Goal: Information Seeking & Learning: Check status

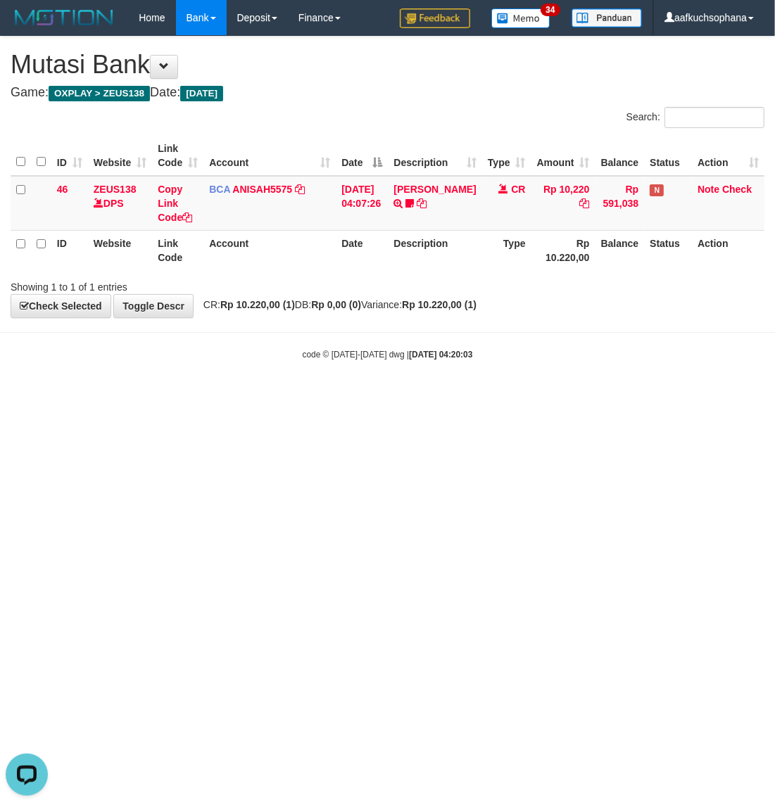
click at [635, 396] on html "Toggle navigation Home Bank Account List Load By Website Group [OXPLAY] ZEUS138…" at bounding box center [387, 198] width 775 height 396
click at [599, 396] on html "Toggle navigation Home Bank Account List Load By Website Group [OXPLAY] ZEUS138…" at bounding box center [387, 198] width 775 height 396
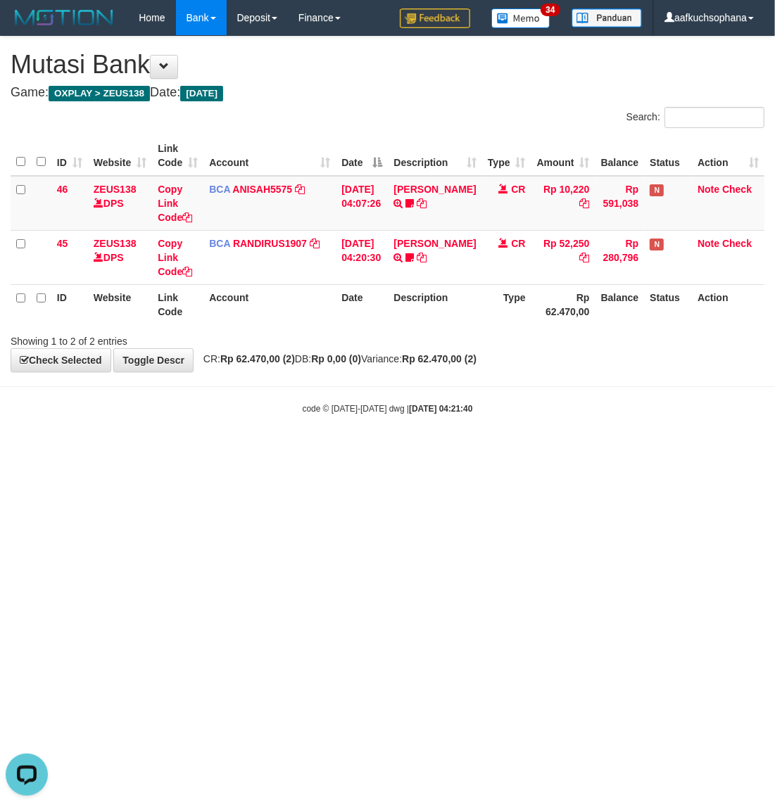
click at [640, 442] on body "Toggle navigation Home Bank Account List Load By Website Group [OXPLAY] ZEUS138…" at bounding box center [387, 225] width 775 height 450
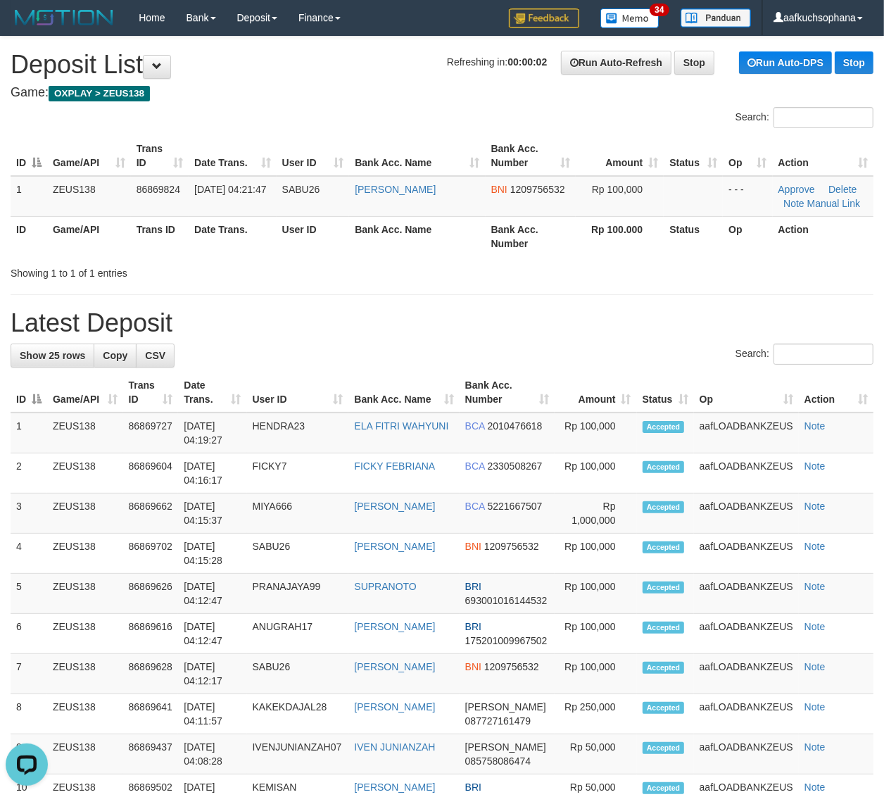
drag, startPoint x: 536, startPoint y: 254, endPoint x: 680, endPoint y: 262, distance: 144.5
click at [593, 257] on div "ID Game/API Trans ID Date Trans. User ID Bank Acc. Name Bank Acc. Number Amount…" at bounding box center [442, 196] width 884 height 129
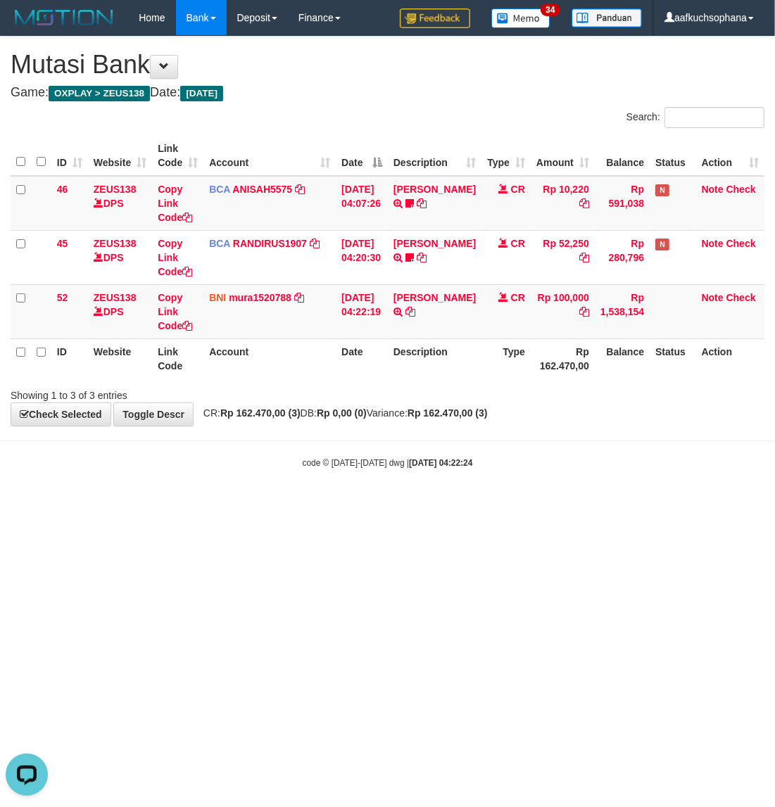
click at [262, 505] on html "Toggle navigation Home Bank Account List Load By Website Group [OXPLAY] ZEUS138…" at bounding box center [387, 252] width 775 height 505
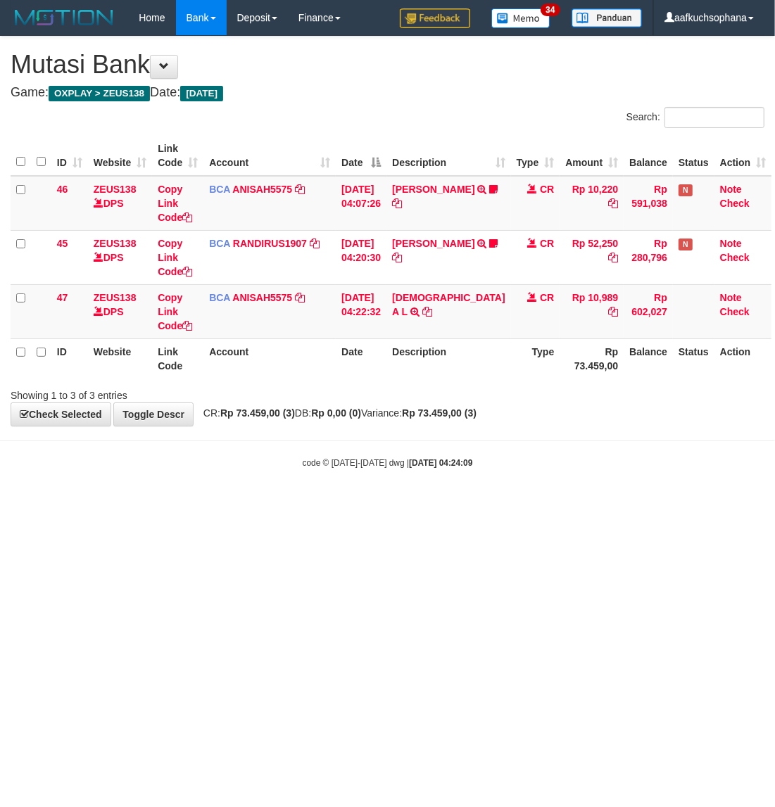
drag, startPoint x: 247, startPoint y: 484, endPoint x: 258, endPoint y: 484, distance: 11.3
click at [258, 484] on body "Toggle navigation Home Bank Account List Load By Website Group [OXPLAY] ZEUS138…" at bounding box center [387, 252] width 775 height 505
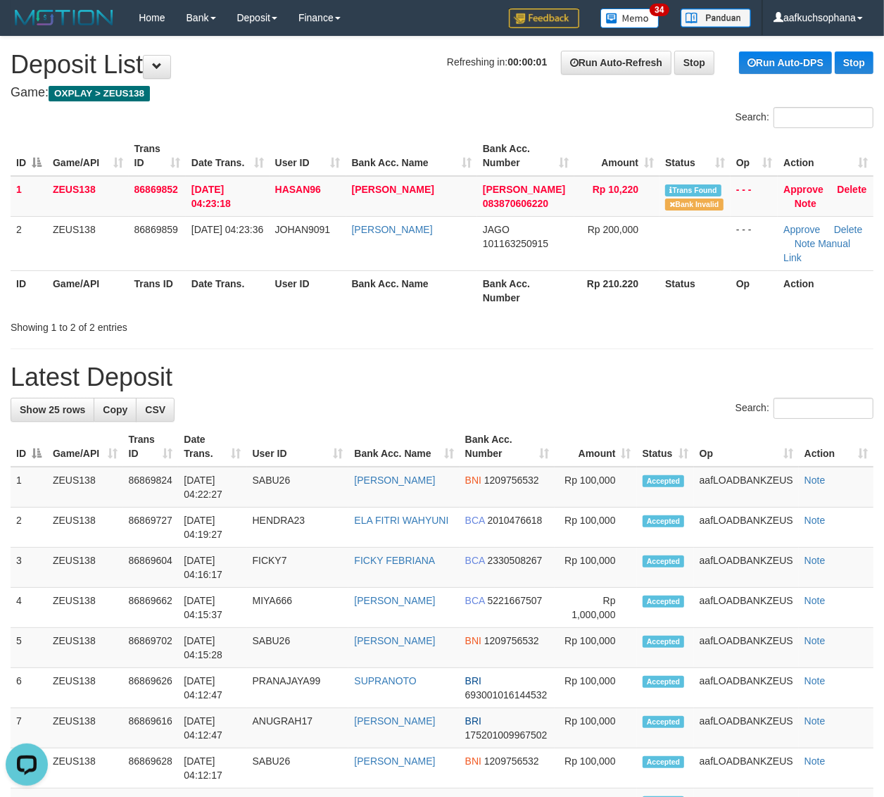
drag, startPoint x: 739, startPoint y: 317, endPoint x: 896, endPoint y: 381, distance: 169.8
click at [738, 315] on div "Showing 1 to 2 of 2 entries" at bounding box center [442, 325] width 884 height 20
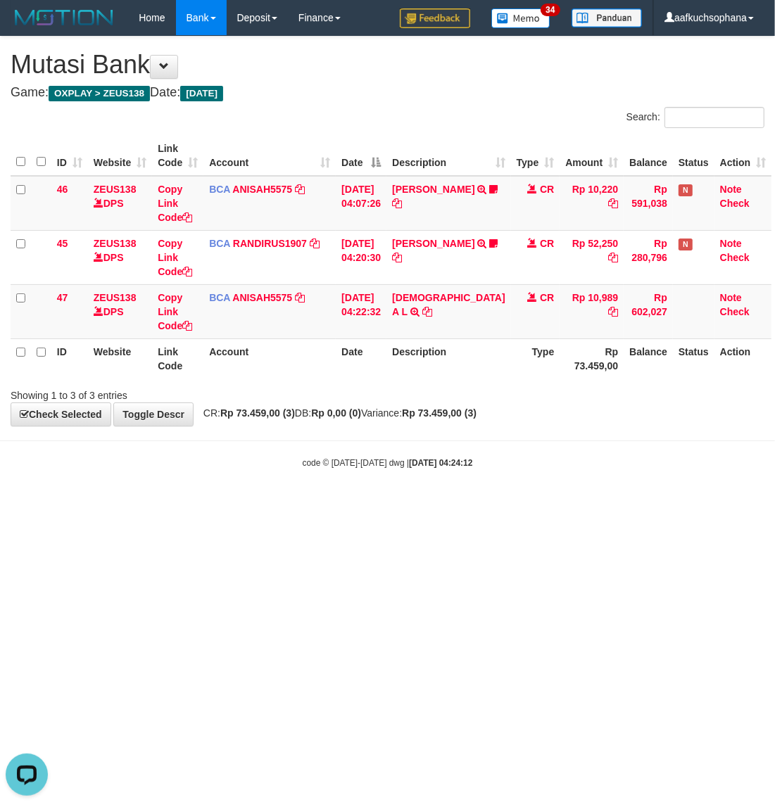
click at [252, 505] on html "Toggle navigation Home Bank Account List Load By Website Group [OXPLAY] ZEUS138…" at bounding box center [387, 252] width 775 height 505
drag, startPoint x: 329, startPoint y: 533, endPoint x: 560, endPoint y: 497, distance: 234.3
click at [329, 505] on html "Toggle navigation Home Bank Account List Load By Website Group [OXPLAY] ZEUS138…" at bounding box center [387, 252] width 775 height 505
click at [514, 505] on html "Toggle navigation Home Bank Account List Load By Website Group [OXPLAY] ZEUS138…" at bounding box center [387, 252] width 775 height 505
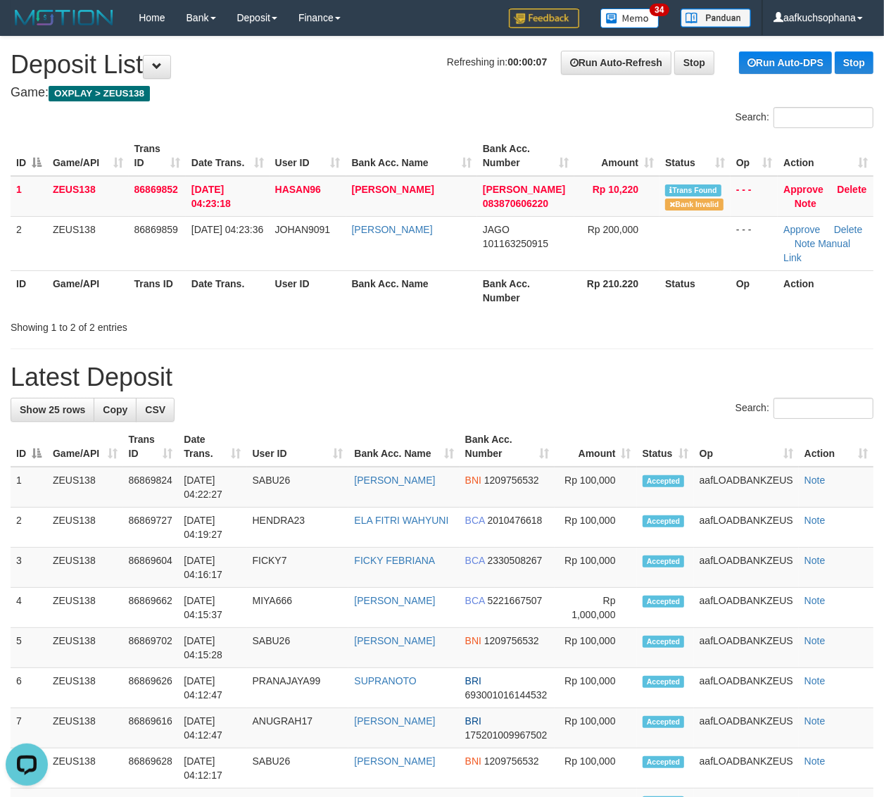
drag, startPoint x: 779, startPoint y: 303, endPoint x: 894, endPoint y: 322, distance: 117.0
click at [836, 315] on div "Showing 1 to 2 of 2 entries" at bounding box center [442, 325] width 884 height 20
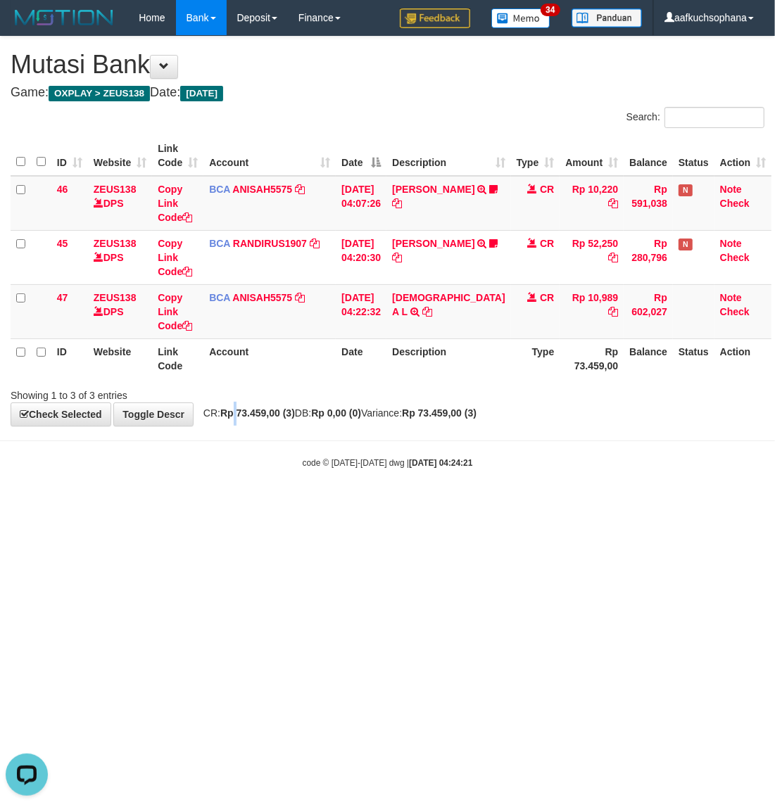
drag, startPoint x: 237, startPoint y: 419, endPoint x: 586, endPoint y: 386, distance: 350.6
click at [243, 417] on strong "Rp 73.459,00 (3)" at bounding box center [257, 412] width 75 height 11
click at [508, 505] on html "Toggle navigation Home Bank Account List Load By Website Group [OXPLAY] ZEUS138…" at bounding box center [387, 252] width 775 height 505
drag, startPoint x: 550, startPoint y: 505, endPoint x: 551, endPoint y: 493, distance: 11.3
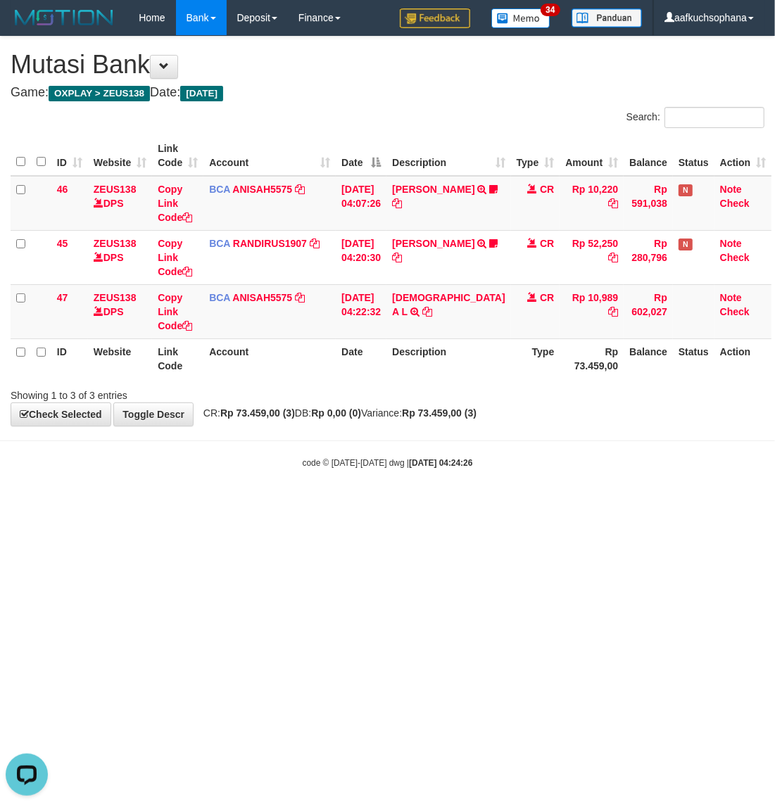
click at [552, 505] on html "Toggle navigation Home Bank Account List Load By Website Group [OXPLAY] ZEUS138…" at bounding box center [387, 252] width 775 height 505
click at [360, 505] on html "Toggle navigation Home Bank Account List Load By Website Group [OXPLAY] ZEUS138…" at bounding box center [387, 252] width 775 height 505
click at [357, 500] on body "Toggle navigation Home Bank Account List Load By Website Group [OXPLAY] ZEUS138…" at bounding box center [387, 252] width 775 height 505
click at [720, 493] on body "Toggle navigation Home Bank Account List Load By Website Group [OXPLAY] ZEUS138…" at bounding box center [387, 252] width 775 height 505
click at [503, 480] on body "Toggle navigation Home Bank Account List Load By Website Group [OXPLAY] ZEUS138…" at bounding box center [387, 252] width 775 height 505
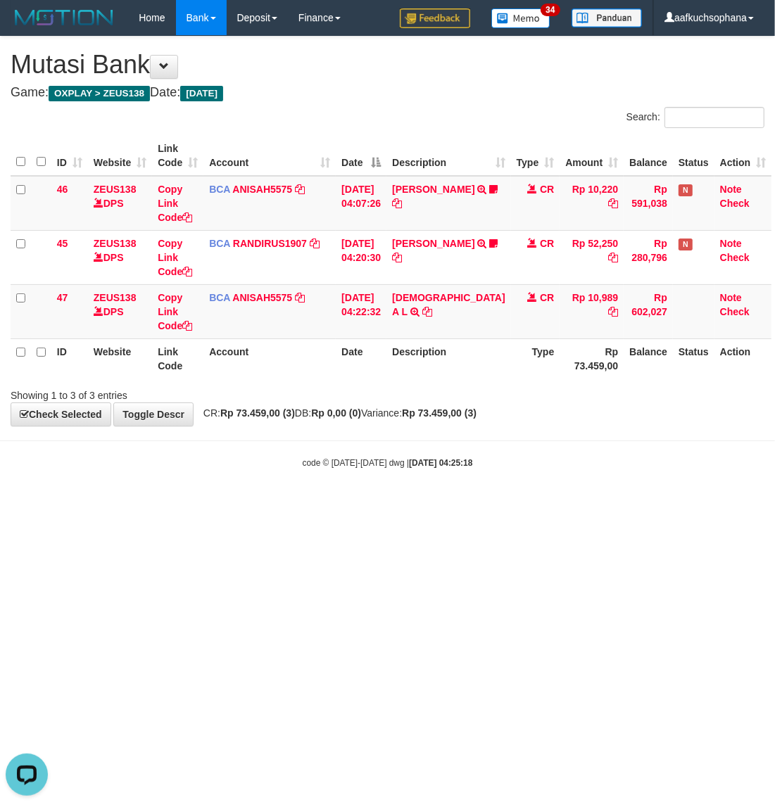
click at [503, 481] on body "Toggle navigation Home Bank Account List Load By Website Group [OXPLAY] ZEUS138…" at bounding box center [387, 252] width 775 height 505
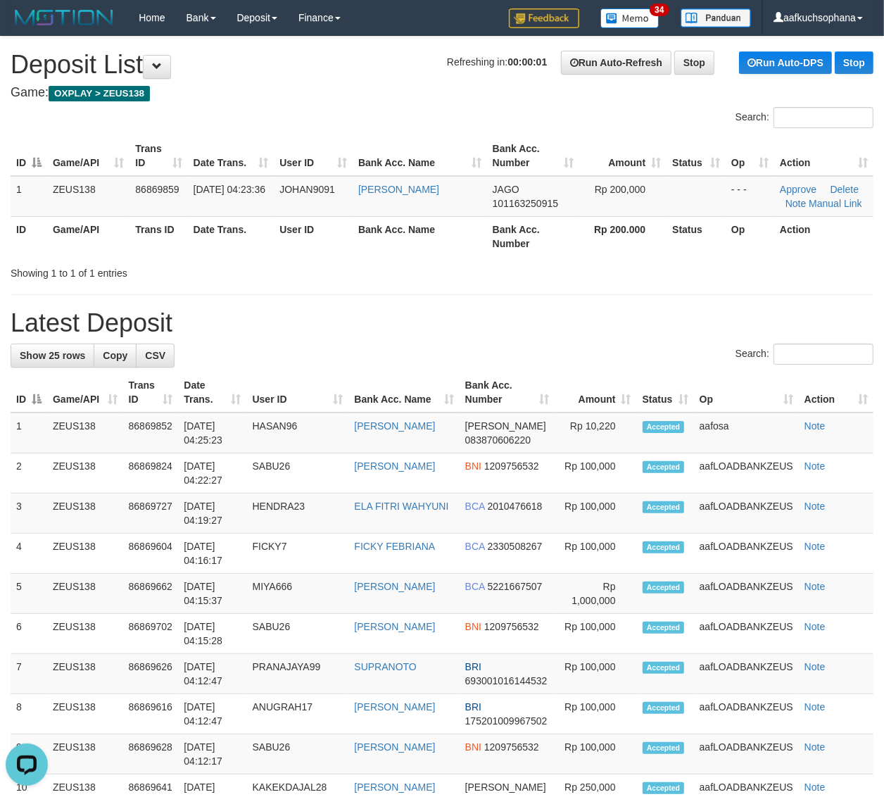
drag, startPoint x: 602, startPoint y: 324, endPoint x: 892, endPoint y: 336, distance: 289.5
click at [613, 320] on h1 "Latest Deposit" at bounding box center [442, 323] width 863 height 28
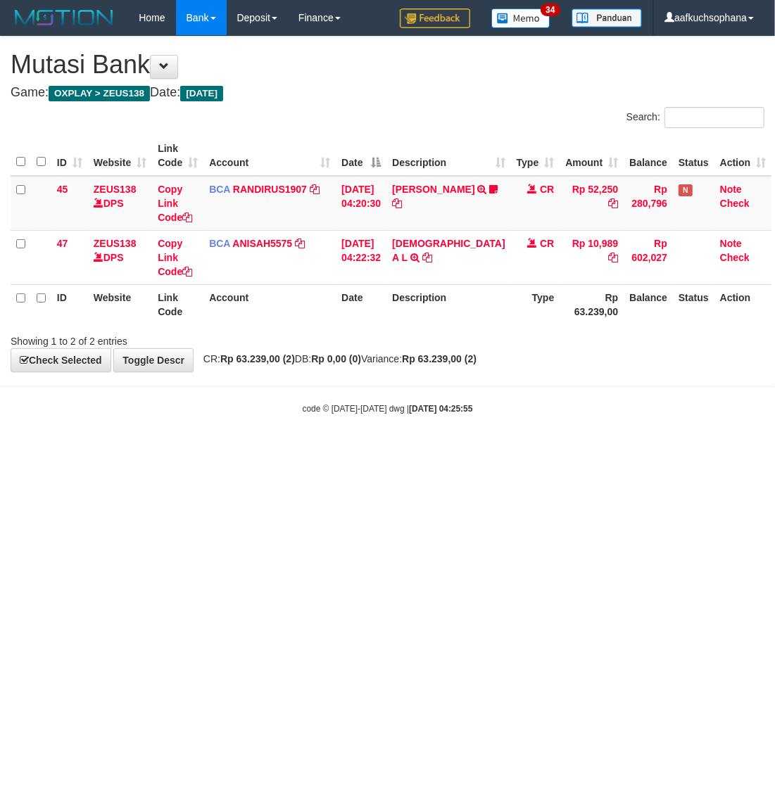
drag, startPoint x: 657, startPoint y: 542, endPoint x: 604, endPoint y: 516, distance: 58.9
click at [656, 450] on html "Toggle navigation Home Bank Account List Load By Website Group [OXPLAY] ZEUS138…" at bounding box center [387, 225] width 775 height 450
drag, startPoint x: 469, startPoint y: 524, endPoint x: 420, endPoint y: 548, distance: 53.8
click at [420, 450] on html "Toggle navigation Home Bank Account List Load By Website Group [OXPLAY] ZEUS138…" at bounding box center [387, 225] width 775 height 450
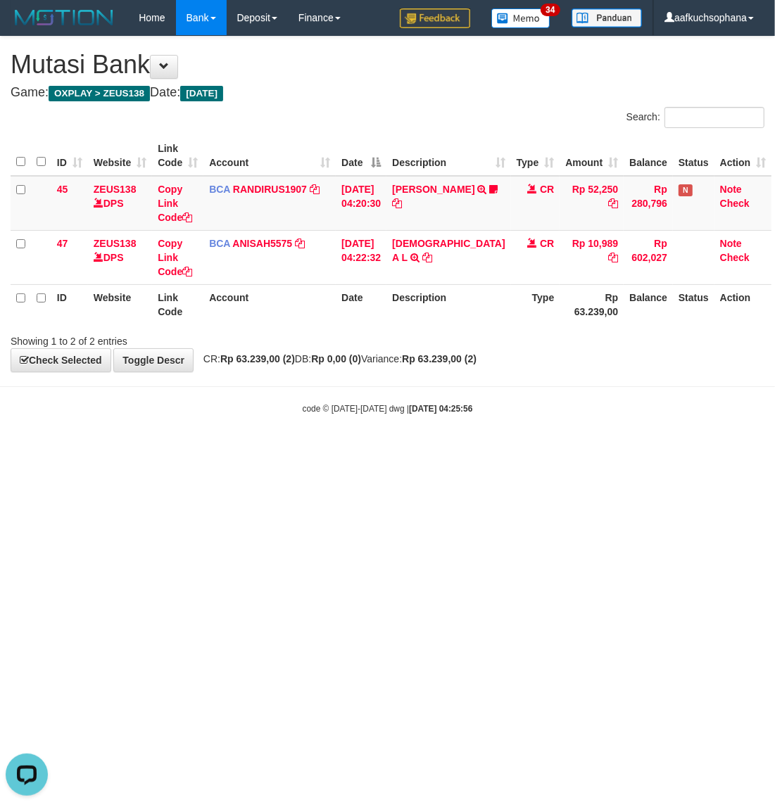
click at [420, 450] on html "Toggle navigation Home Bank Account List Load By Website Group [OXPLAY] ZEUS138…" at bounding box center [387, 225] width 775 height 450
click at [419, 450] on html "Toggle navigation Home Bank Account List Load By Website Group [OXPLAY] ZEUS138…" at bounding box center [387, 225] width 775 height 450
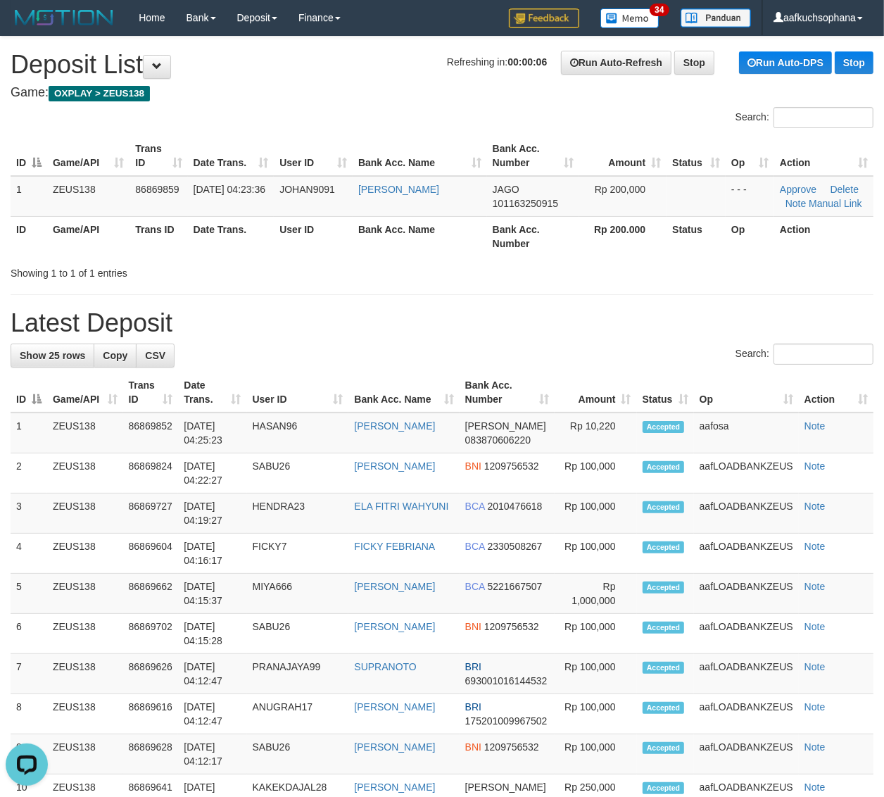
click at [614, 305] on div "**********" at bounding box center [442, 773] width 884 height 1473
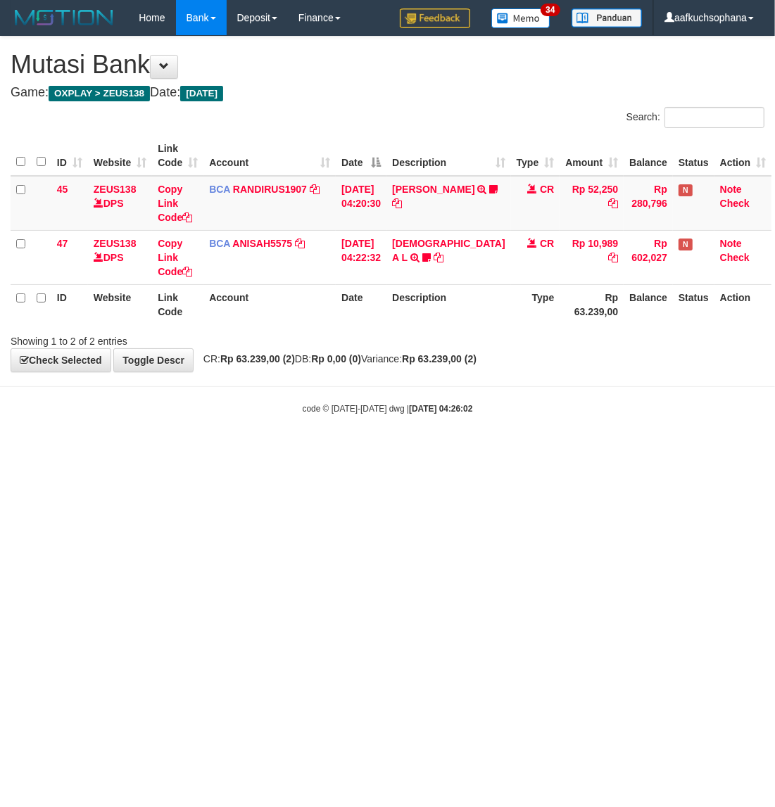
drag, startPoint x: 357, startPoint y: 510, endPoint x: 620, endPoint y: 497, distance: 263.5
click at [384, 450] on html "Toggle navigation Home Bank Account List Load By Website Group [OXPLAY] ZEUS138…" at bounding box center [387, 225] width 775 height 450
click at [234, 450] on html "Toggle navigation Home Bank Account List Load By Website Group [OXPLAY] ZEUS138…" at bounding box center [387, 225] width 775 height 450
drag, startPoint x: 284, startPoint y: 509, endPoint x: 767, endPoint y: 464, distance: 485.5
click at [303, 450] on html "Toggle navigation Home Bank Account List Load By Website Group [OXPLAY] ZEUS138…" at bounding box center [387, 225] width 775 height 450
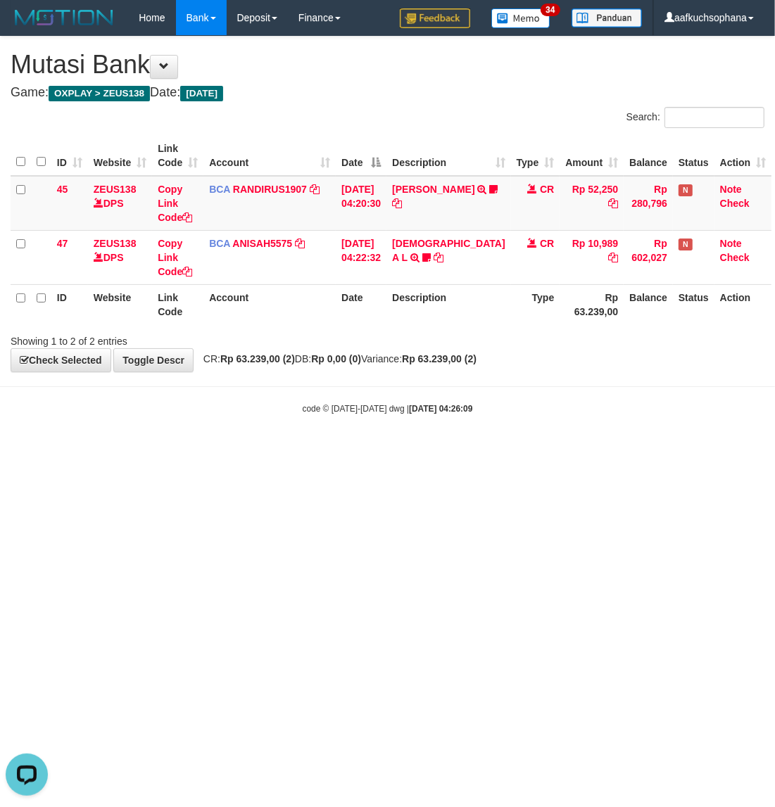
click at [705, 450] on html "Toggle navigation Home Bank Account List Load By Website Group [OXPLAY] ZEUS138…" at bounding box center [387, 225] width 775 height 450
click at [349, 450] on html "Toggle navigation Home Bank Account List Load By Website Group [OXPLAY] ZEUS138…" at bounding box center [387, 225] width 775 height 450
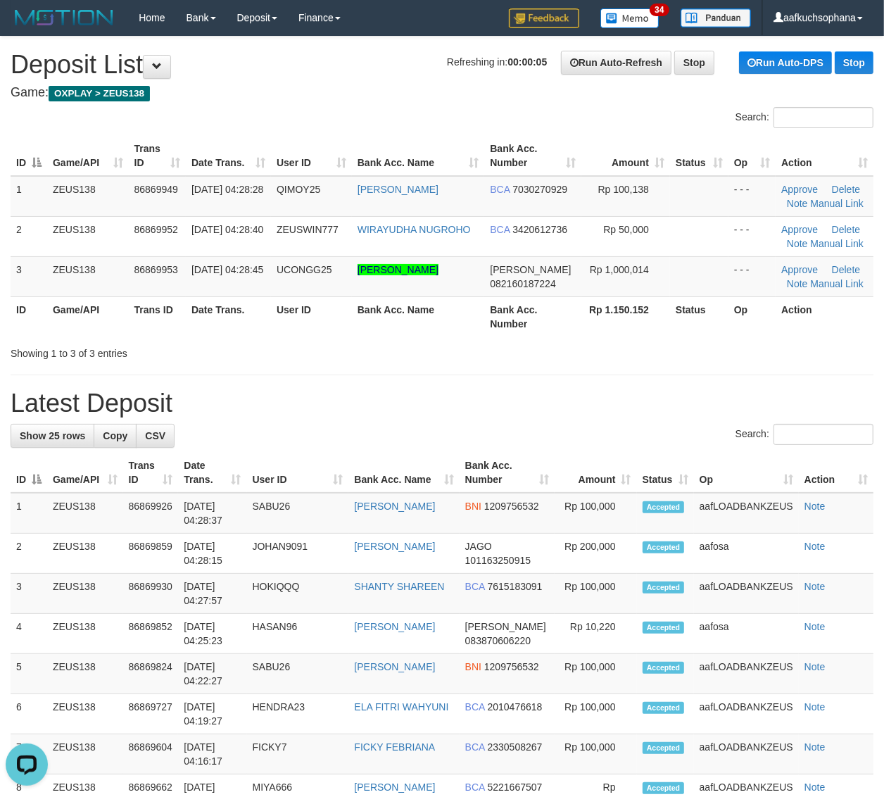
drag, startPoint x: 754, startPoint y: 371, endPoint x: 895, endPoint y: 405, distance: 145.6
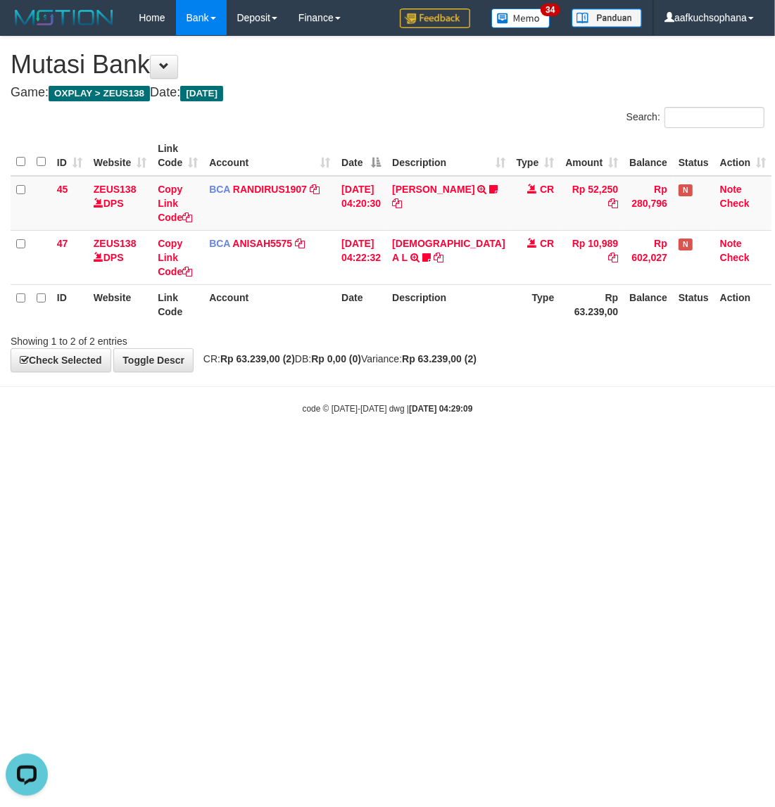
click at [388, 450] on html "Toggle navigation Home Bank Account List Load By Website Group [OXPLAY] ZEUS138…" at bounding box center [387, 225] width 775 height 450
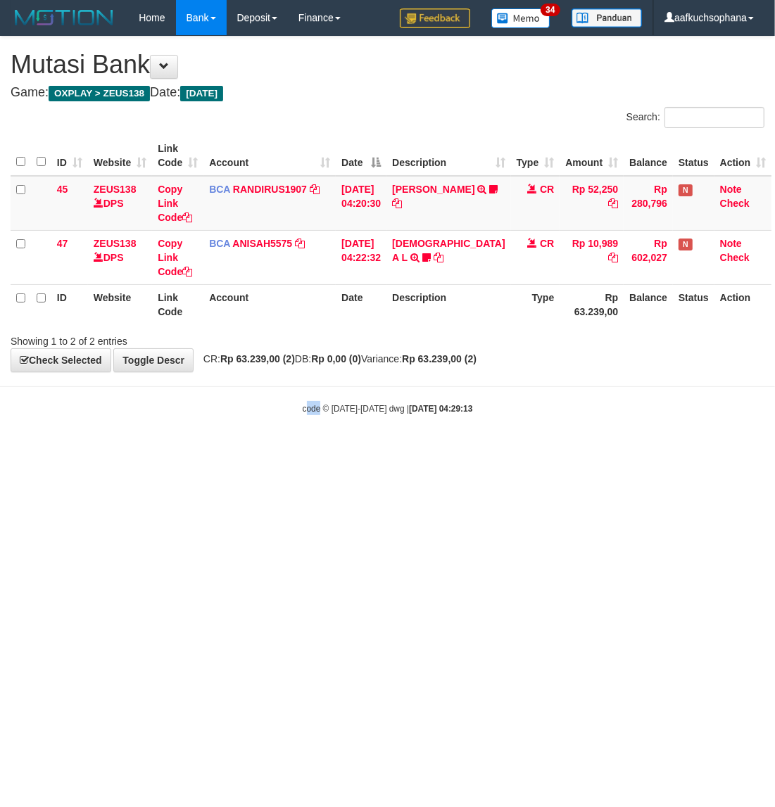
click at [318, 450] on html "Toggle navigation Home Bank Account List Load By Website Group [OXPLAY] ZEUS138…" at bounding box center [387, 225] width 775 height 450
click at [301, 450] on html "Toggle navigation Home Bank Account List Load By Website Group [OXPLAY] ZEUS138…" at bounding box center [387, 225] width 775 height 450
click at [278, 447] on body "Toggle navigation Home Bank Account List Load By Website Group [OXPLAY] ZEUS138…" at bounding box center [387, 225] width 775 height 450
click at [347, 433] on body "Toggle navigation Home Bank Account List Load By Website Group [OXPLAY] ZEUS138…" at bounding box center [387, 225] width 775 height 450
click at [327, 450] on html "Toggle navigation Home Bank Account List Load By Website Group [OXPLAY] ZEUS138…" at bounding box center [387, 225] width 775 height 450
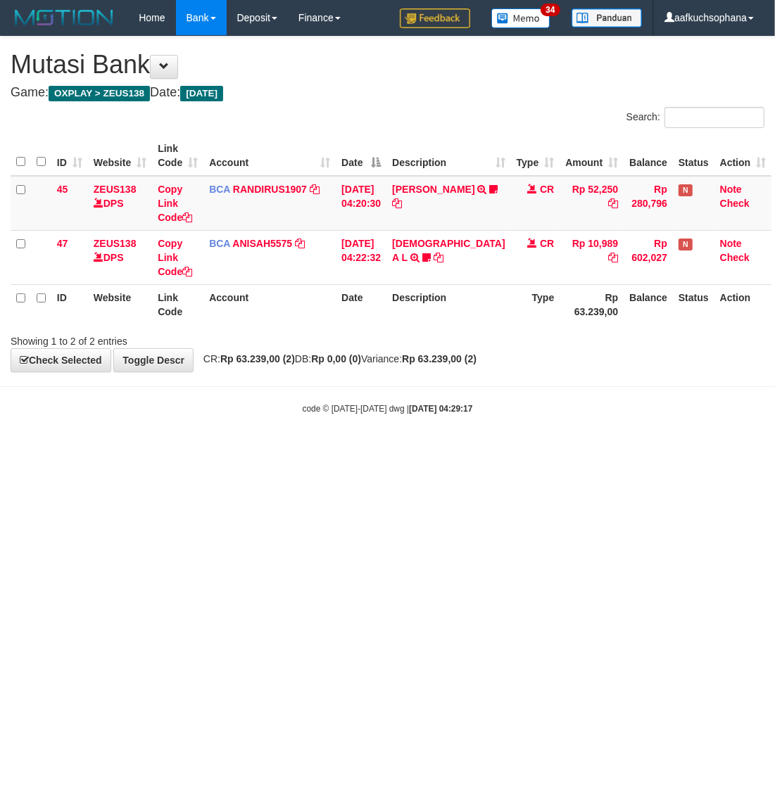
click at [455, 450] on html "Toggle navigation Home Bank Account List Load By Website Group [OXPLAY] ZEUS138…" at bounding box center [387, 225] width 775 height 450
drag, startPoint x: 455, startPoint y: 505, endPoint x: 430, endPoint y: 507, distance: 24.8
click at [453, 450] on html "Toggle navigation Home Bank Account List Load By Website Group [OXPLAY] ZEUS138…" at bounding box center [387, 225] width 775 height 450
click at [429, 450] on html "Toggle navigation Home Bank Account List Load By Website Group [OXPLAY] ZEUS138…" at bounding box center [387, 225] width 775 height 450
click at [430, 450] on html "Toggle navigation Home Bank Account List Load By Website Group [OXPLAY] ZEUS138…" at bounding box center [387, 225] width 775 height 450
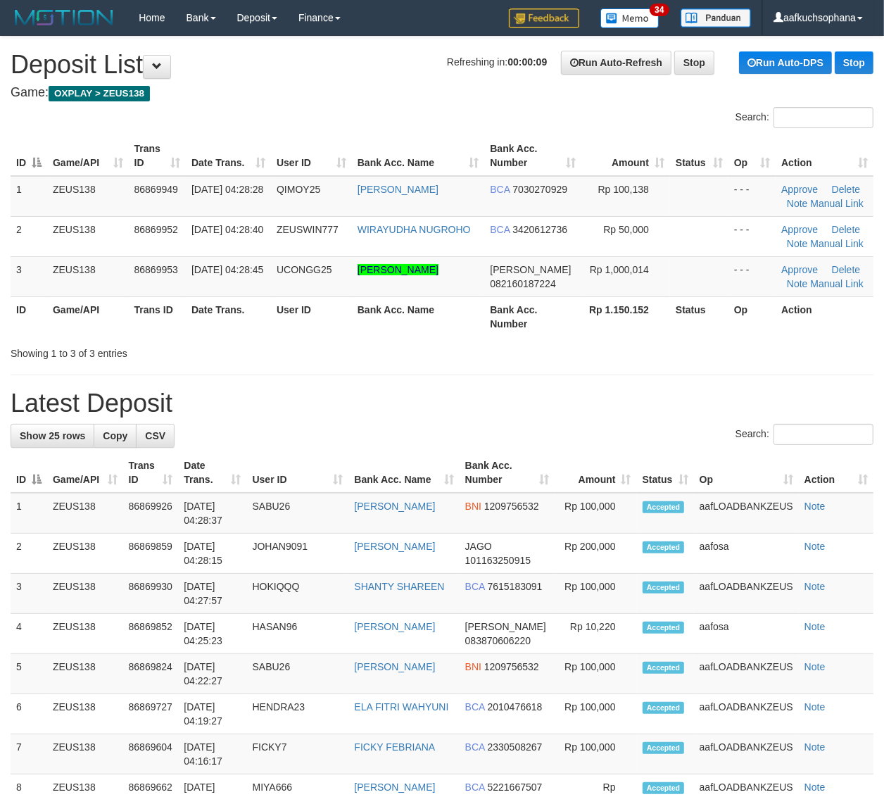
drag, startPoint x: 681, startPoint y: 378, endPoint x: 895, endPoint y: 396, distance: 215.4
drag, startPoint x: 641, startPoint y: 364, endPoint x: 788, endPoint y: 387, distance: 148.9
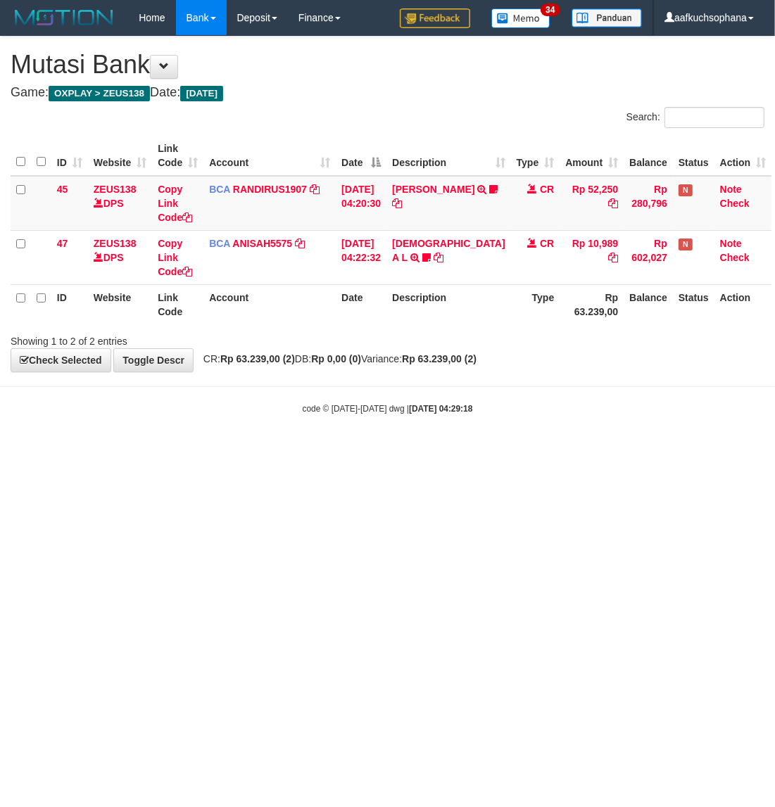
drag, startPoint x: 213, startPoint y: 490, endPoint x: 202, endPoint y: 484, distance: 12.6
click at [213, 450] on html "Toggle navigation Home Bank Account List Load By Website Group [OXPLAY] ZEUS138…" at bounding box center [387, 225] width 775 height 450
click at [167, 450] on html "Toggle navigation Home Bank Account List Load By Website Group [OXPLAY] ZEUS138…" at bounding box center [387, 225] width 775 height 450
click at [166, 450] on html "Toggle navigation Home Bank Account List Load By Website Group [OXPLAY] ZEUS138…" at bounding box center [387, 225] width 775 height 450
click at [371, 450] on html "Toggle navigation Home Bank Account List Load By Website Group [OXPLAY] ZEUS138…" at bounding box center [387, 225] width 775 height 450
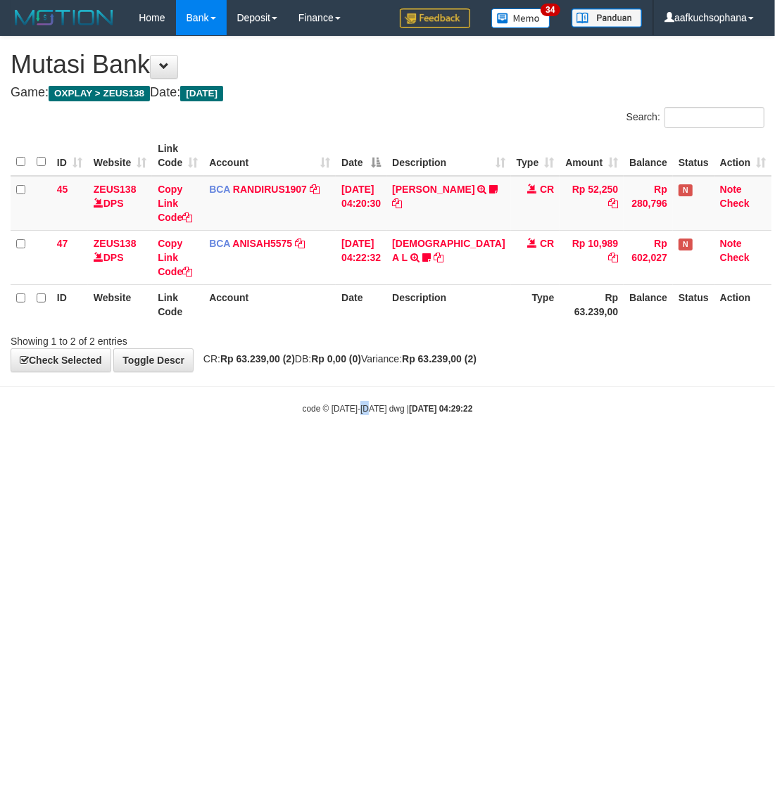
click at [368, 450] on html "Toggle navigation Home Bank Account List Load By Website Group [OXPLAY] ZEUS138…" at bounding box center [387, 225] width 775 height 450
drag, startPoint x: 251, startPoint y: 445, endPoint x: 352, endPoint y: 435, distance: 101.9
click at [251, 448] on body "Toggle navigation Home Bank Account List Load By Website Group [OXPLAY] ZEUS138…" at bounding box center [387, 225] width 775 height 450
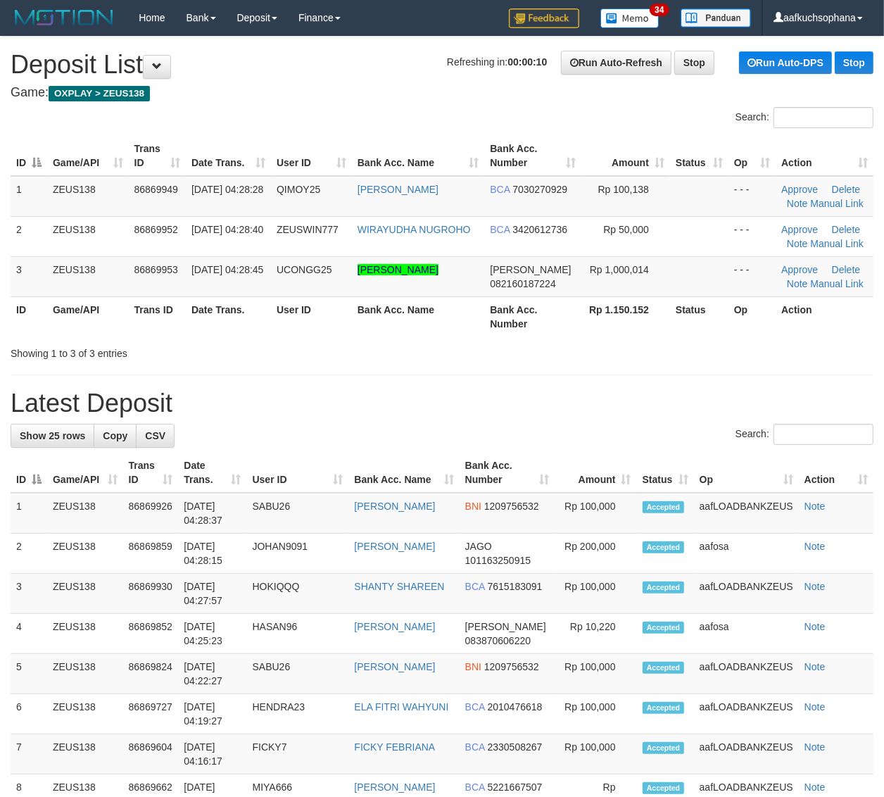
drag, startPoint x: 614, startPoint y: 353, endPoint x: 688, endPoint y: 373, distance: 76.5
click at [624, 360] on div "Showing 1 to 3 of 3 entries" at bounding box center [442, 351] width 884 height 20
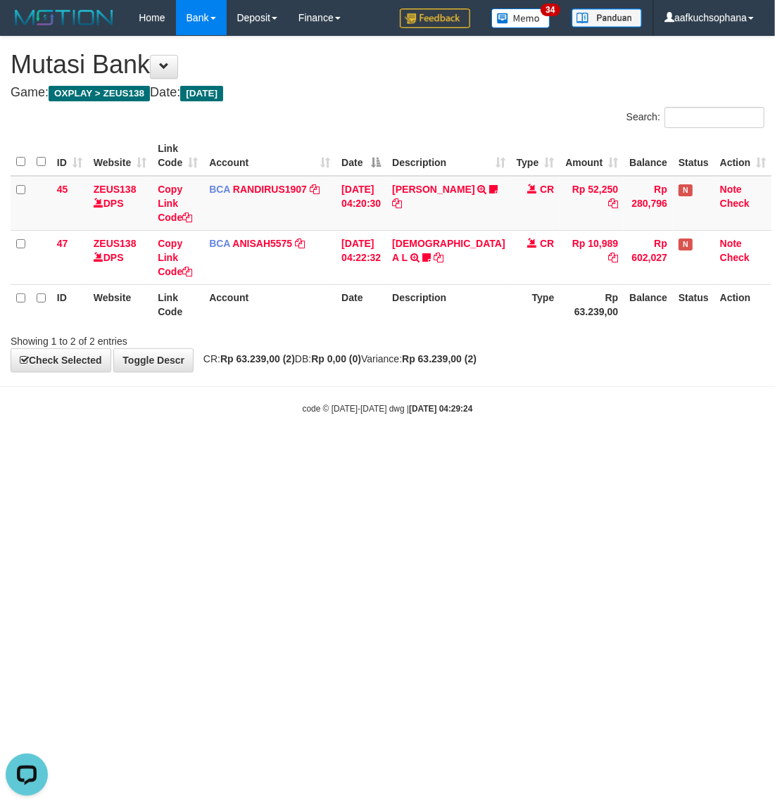
click at [239, 447] on body "Toggle navigation Home Bank Account List Load By Website Group [OXPLAY] ZEUS138…" at bounding box center [387, 225] width 775 height 450
drag, startPoint x: 339, startPoint y: 484, endPoint x: 353, endPoint y: 490, distance: 14.5
click at [348, 450] on html "Toggle navigation Home Bank Account List Load By Website Group [OXPLAY] ZEUS138…" at bounding box center [387, 225] width 775 height 450
drag, startPoint x: 353, startPoint y: 490, endPoint x: 355, endPoint y: 500, distance: 10.9
click at [354, 450] on html "Toggle navigation Home Bank Account List Load By Website Group [OXPLAY] ZEUS138…" at bounding box center [387, 225] width 775 height 450
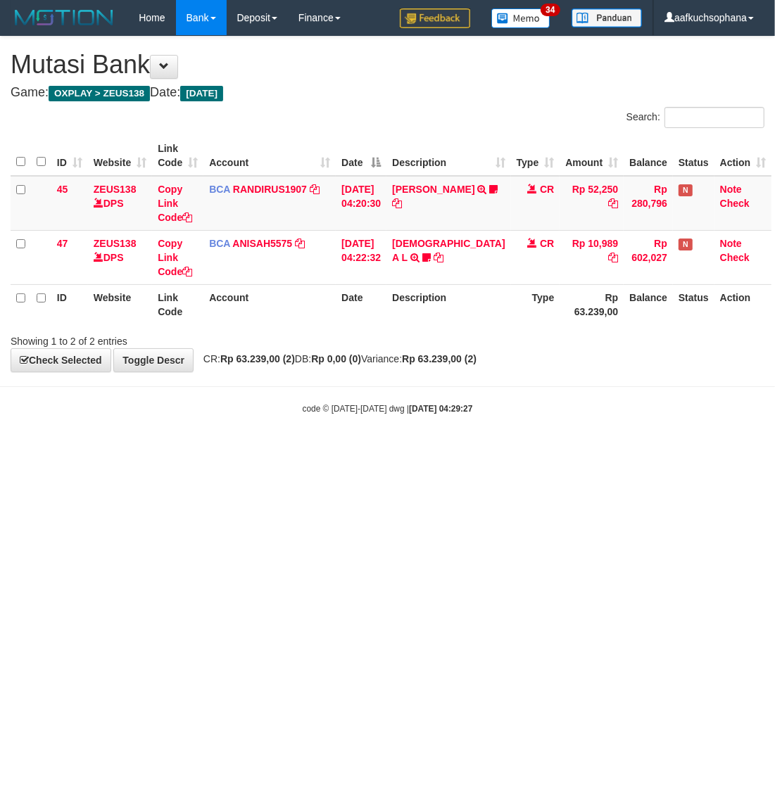
click at [361, 450] on html "Toggle navigation Home Bank Account List Load By Website Group [OXPLAY] ZEUS138…" at bounding box center [387, 225] width 775 height 450
click at [355, 450] on html "Toggle navigation Home Bank Account List Load By Website Group [OXPLAY] ZEUS138…" at bounding box center [387, 225] width 775 height 450
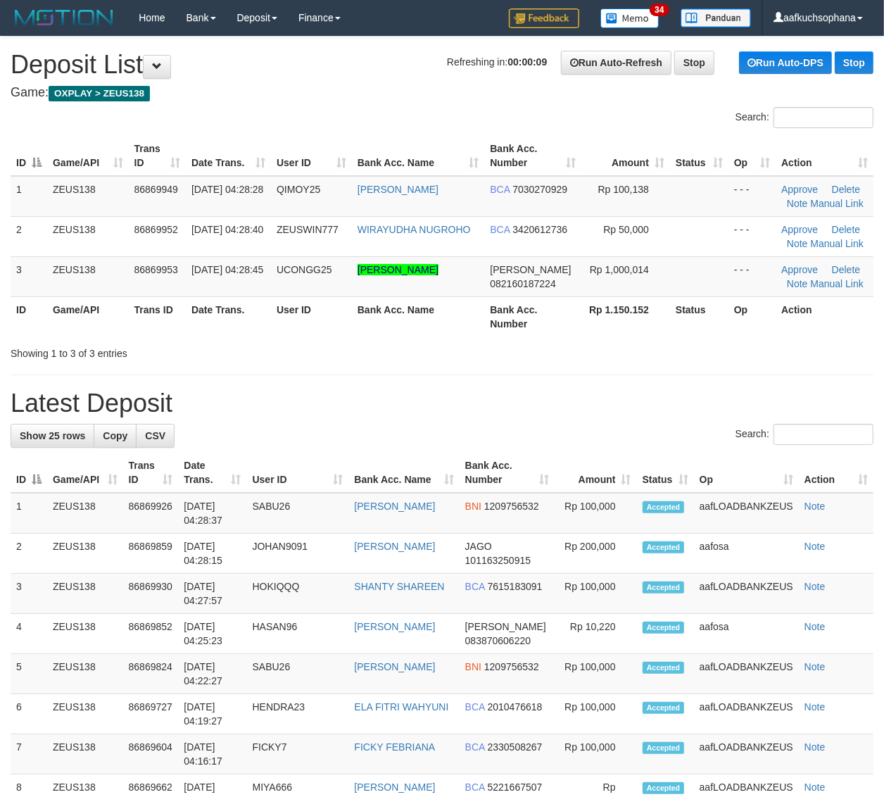
drag, startPoint x: 846, startPoint y: 374, endPoint x: 876, endPoint y: 381, distance: 31.2
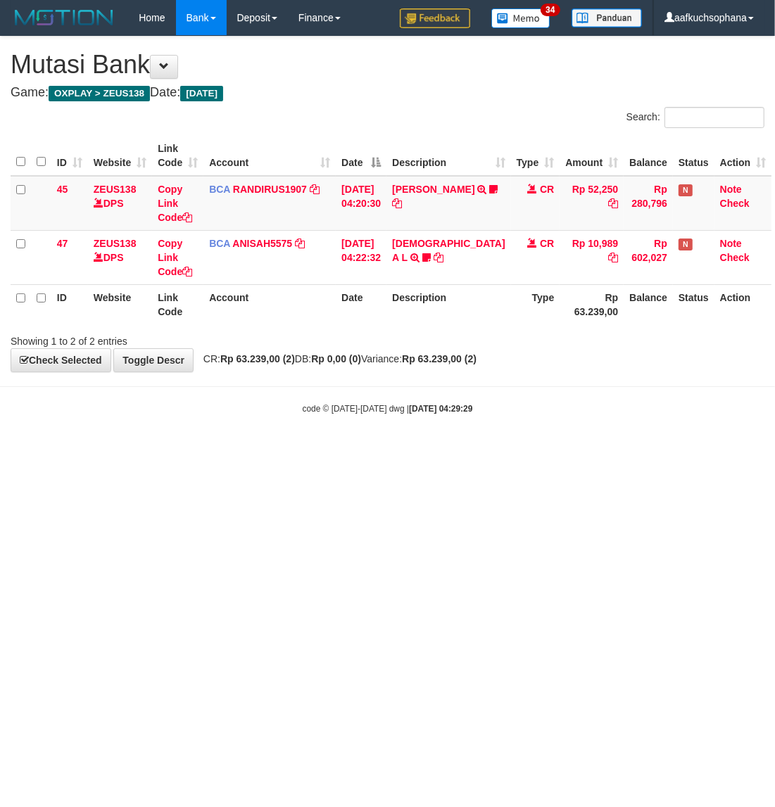
click at [476, 450] on html "Toggle navigation Home Bank Account List Load By Website Group [OXPLAY] ZEUS138…" at bounding box center [387, 225] width 775 height 450
drag, startPoint x: 443, startPoint y: 490, endPoint x: 333, endPoint y: 455, distance: 115.7
click at [442, 450] on html "Toggle navigation Home Bank Account List Load By Website Group [OXPLAY] ZEUS138…" at bounding box center [387, 225] width 775 height 450
click at [434, 450] on html "Toggle navigation Home Bank Account List Load By Website Group [OXPLAY] ZEUS138…" at bounding box center [387, 225] width 775 height 450
drag, startPoint x: 237, startPoint y: 452, endPoint x: 662, endPoint y: 361, distance: 434.7
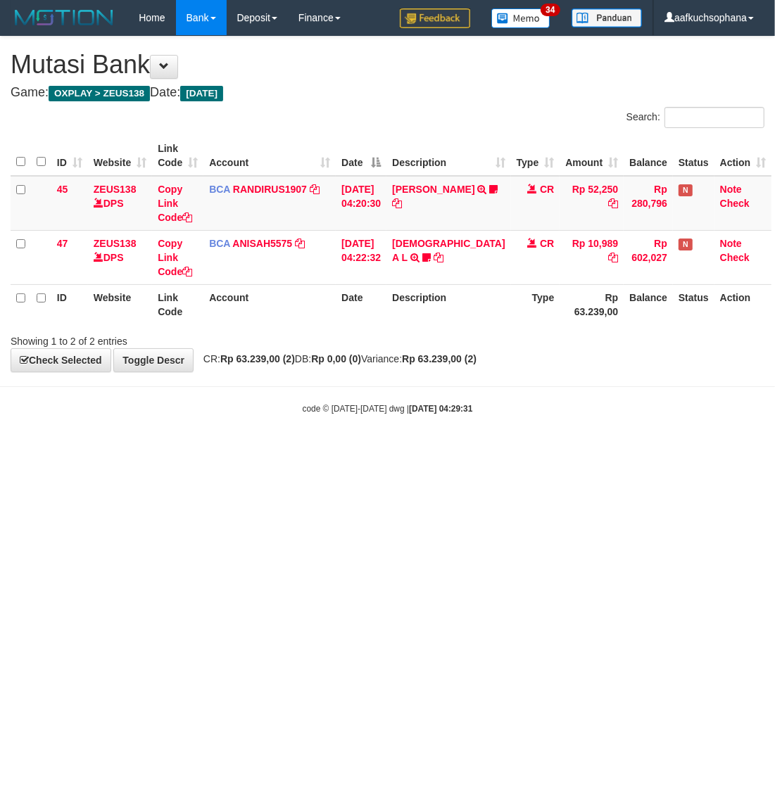
click at [239, 450] on html "Toggle navigation Home Bank Account List Load By Website Group [OXPLAY] ZEUS138…" at bounding box center [387, 225] width 775 height 450
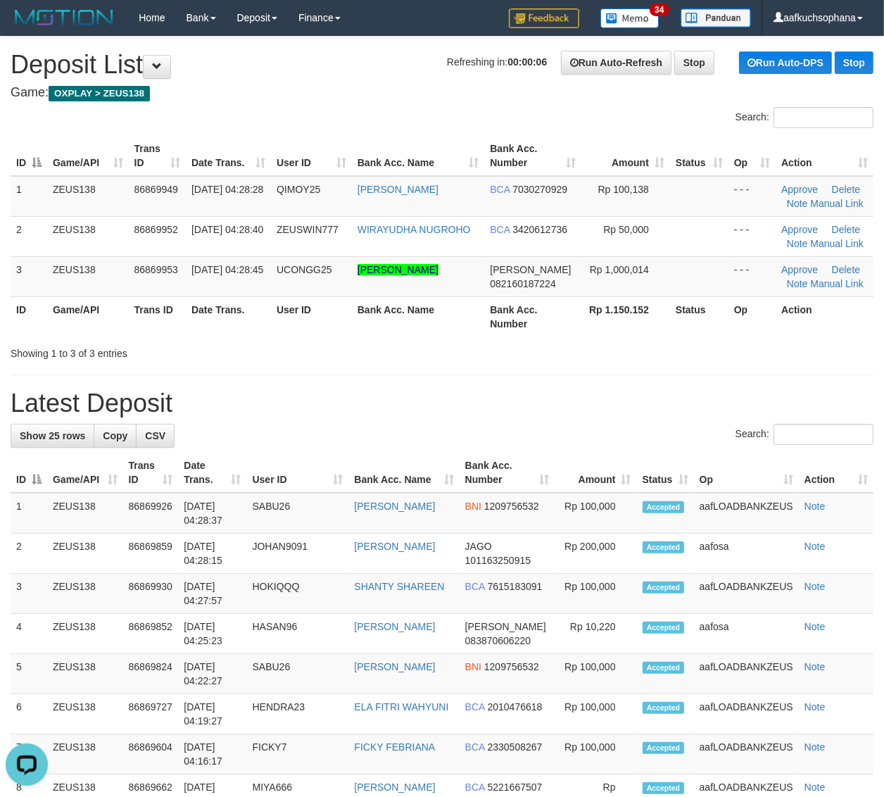
drag, startPoint x: 669, startPoint y: 370, endPoint x: 802, endPoint y: 412, distance: 140.2
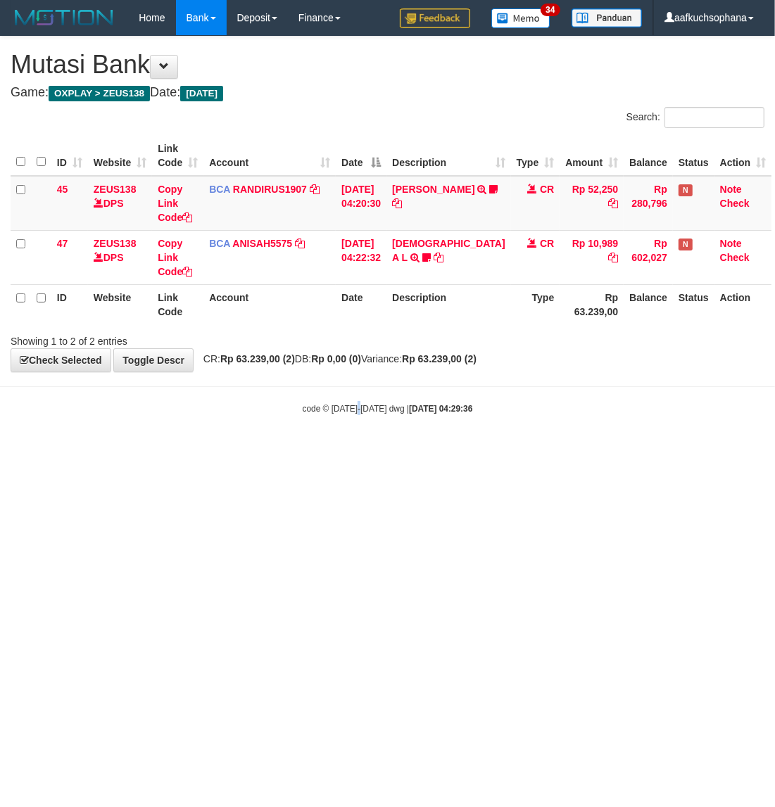
click at [357, 450] on html "Toggle navigation Home Bank Account List Load By Website Group [OXPLAY] ZEUS138…" at bounding box center [387, 225] width 775 height 450
click at [481, 450] on html "Toggle navigation Home Bank Account List Load By Website Group [OXPLAY] ZEUS138…" at bounding box center [387, 225] width 775 height 450
click at [198, 450] on html "Toggle navigation Home Bank Account List Load By Website Group [OXPLAY] ZEUS138…" at bounding box center [387, 225] width 775 height 450
click at [241, 450] on html "Toggle navigation Home Bank Account List Load By Website Group [OXPLAY] ZEUS138…" at bounding box center [387, 225] width 775 height 450
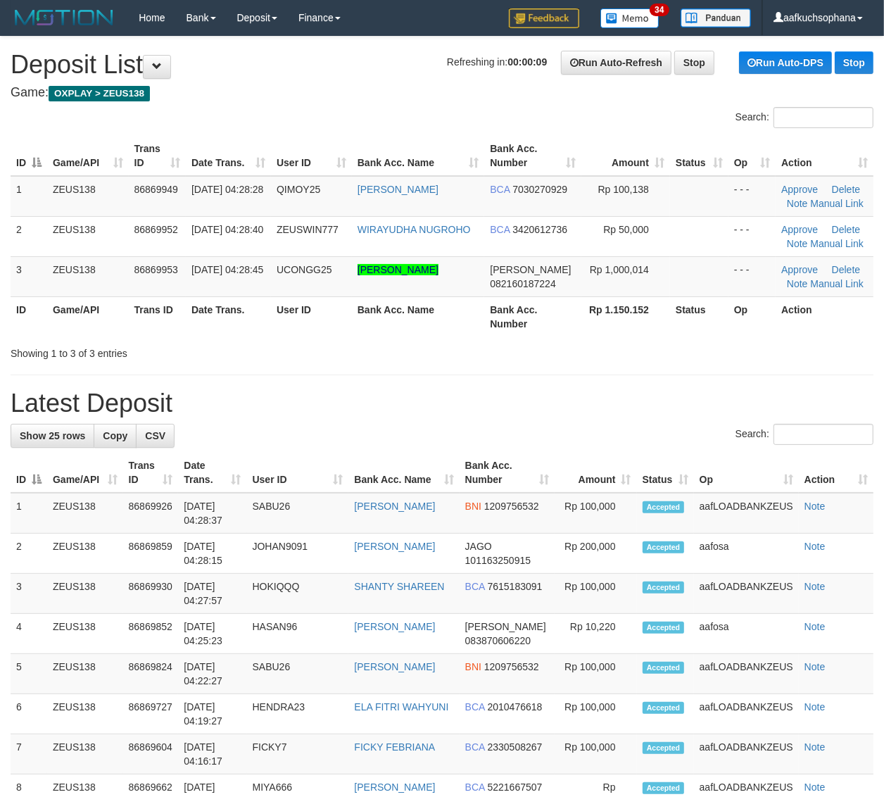
drag, startPoint x: 623, startPoint y: 345, endPoint x: 895, endPoint y: 403, distance: 278.5
click at [631, 348] on div "Showing 1 to 3 of 3 entries" at bounding box center [442, 351] width 884 height 20
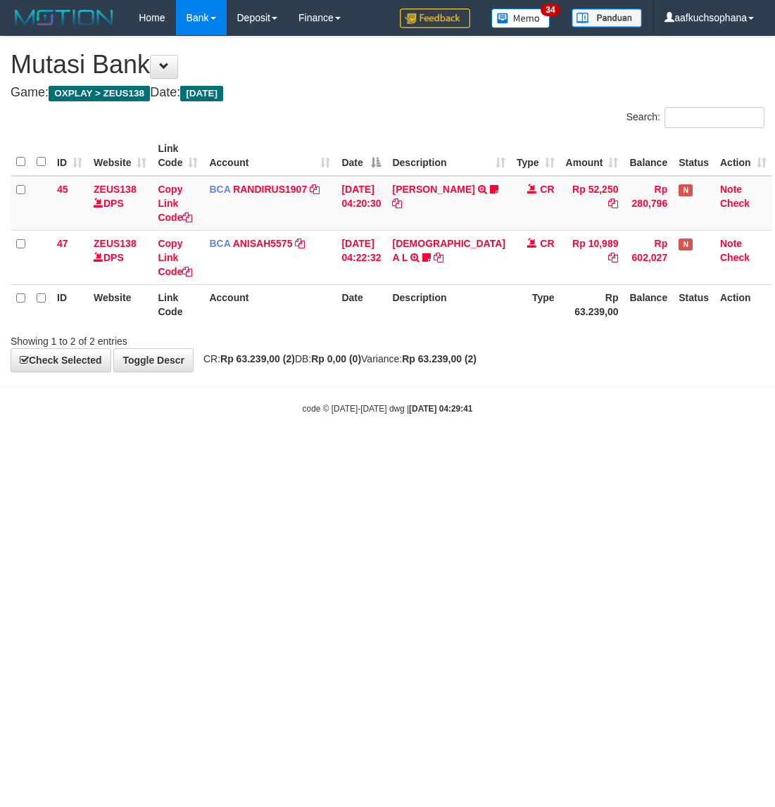
click at [380, 450] on html "Toggle navigation Home Bank Account List Load By Website Group [OXPLAY] ZEUS138…" at bounding box center [387, 225] width 775 height 450
drag, startPoint x: 197, startPoint y: 463, endPoint x: 167, endPoint y: 462, distance: 30.3
click at [195, 450] on html "Toggle navigation Home Bank Account List Load By Website Group [OXPLAY] ZEUS138…" at bounding box center [387, 225] width 775 height 450
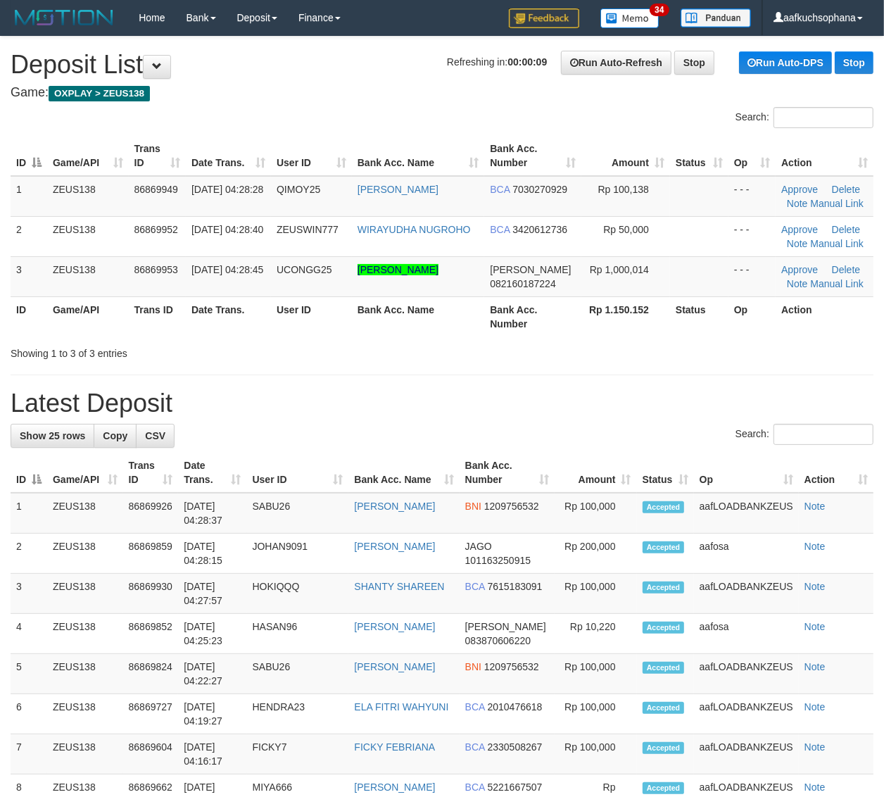
drag, startPoint x: 536, startPoint y: 384, endPoint x: 712, endPoint y: 398, distance: 177.1
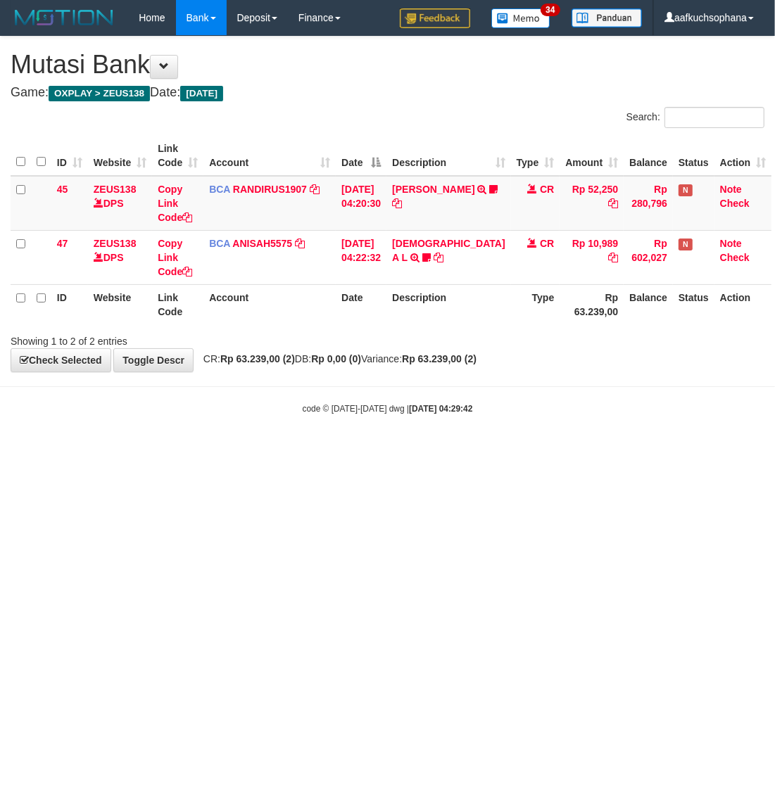
click at [284, 450] on html "Toggle navigation Home Bank Account List Load By Website Group [OXPLAY] ZEUS138…" at bounding box center [387, 225] width 775 height 450
click at [287, 450] on html "Toggle navigation Home Bank Account List Load By Website Group [OXPLAY] ZEUS138…" at bounding box center [387, 225] width 775 height 450
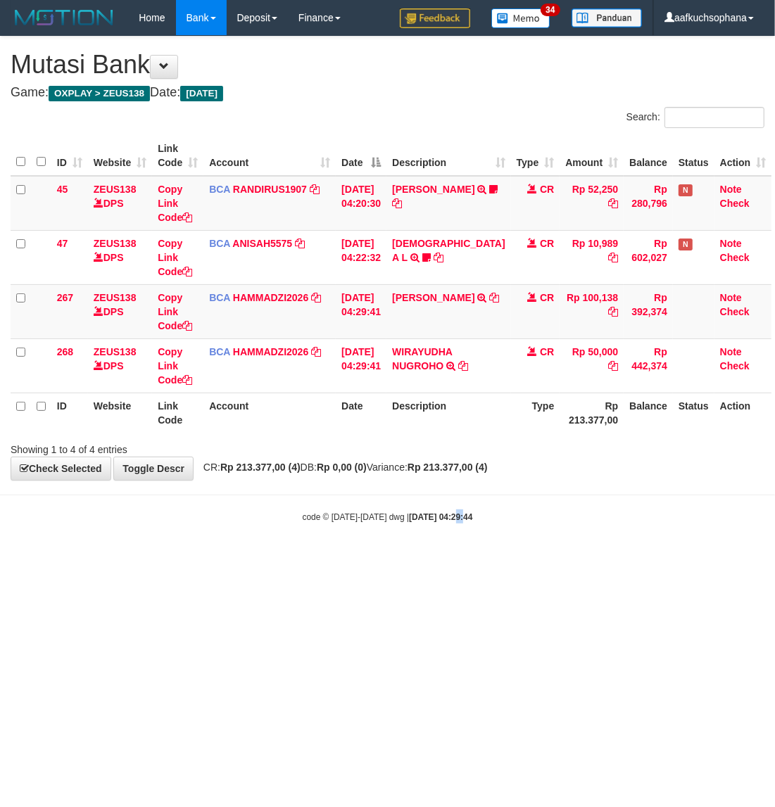
click at [443, 533] on body "Toggle navigation Home Bank Account List Load By Website Group [OXPLAY] ZEUS138…" at bounding box center [387, 279] width 775 height 559
drag, startPoint x: 451, startPoint y: 308, endPoint x: 1, endPoint y: 289, distance: 450.1
click at [490, 303] on icon at bounding box center [495, 298] width 10 height 10
click at [187, 322] on icon at bounding box center [187, 326] width 10 height 10
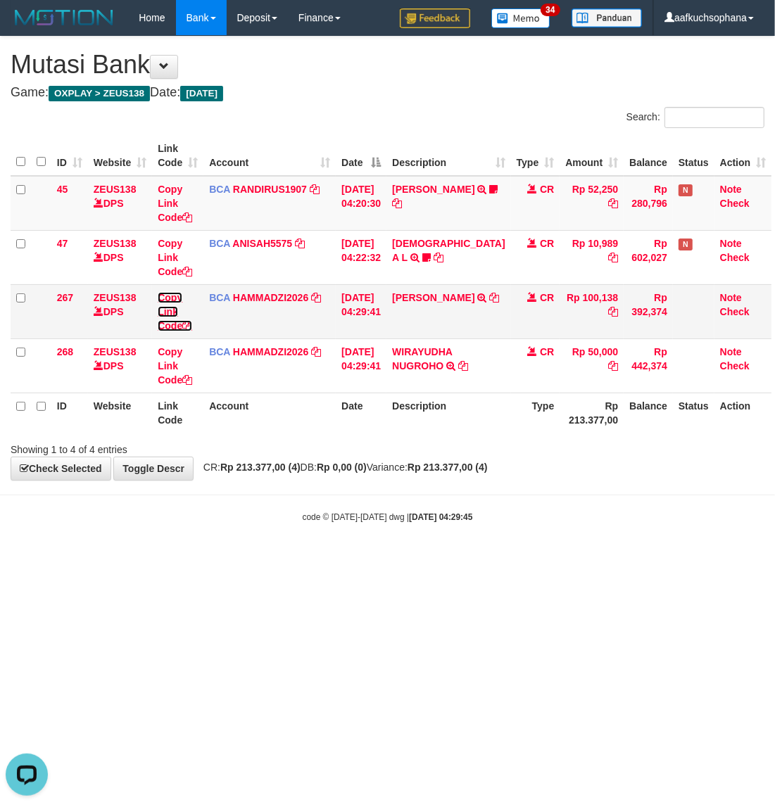
click at [190, 324] on icon at bounding box center [187, 326] width 10 height 10
drag, startPoint x: 447, startPoint y: 311, endPoint x: 4, endPoint y: 310, distance: 442.7
click at [490, 303] on icon at bounding box center [495, 298] width 10 height 10
click at [462, 559] on html "Toggle navigation Home Bank Account List Load By Website Group [OXPLAY] ZEUS138…" at bounding box center [387, 279] width 775 height 559
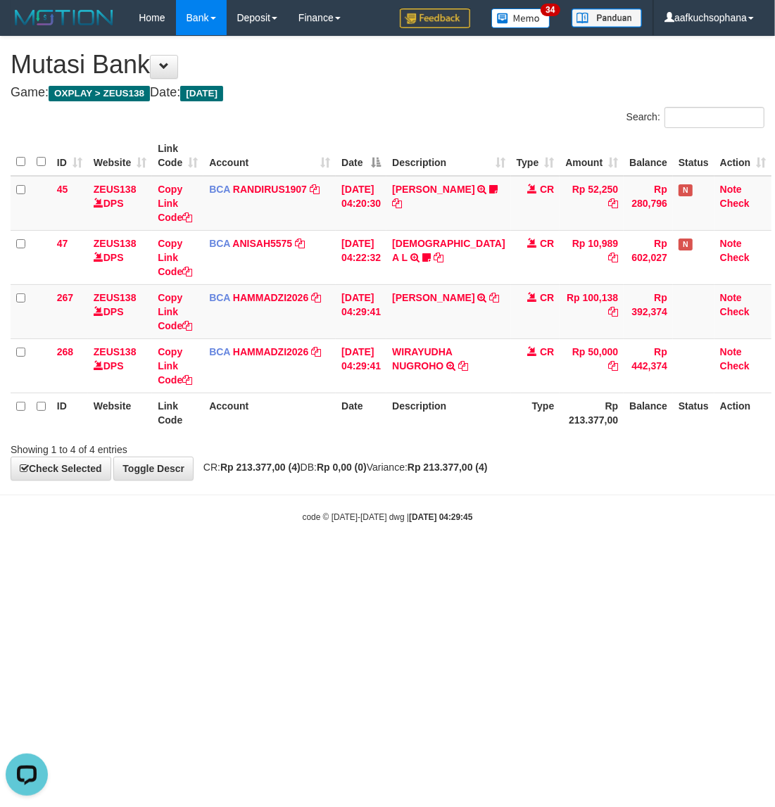
click at [495, 554] on html "Toggle navigation Home Bank Account List Load By Website Group [OXPLAY] ZEUS138…" at bounding box center [387, 279] width 775 height 559
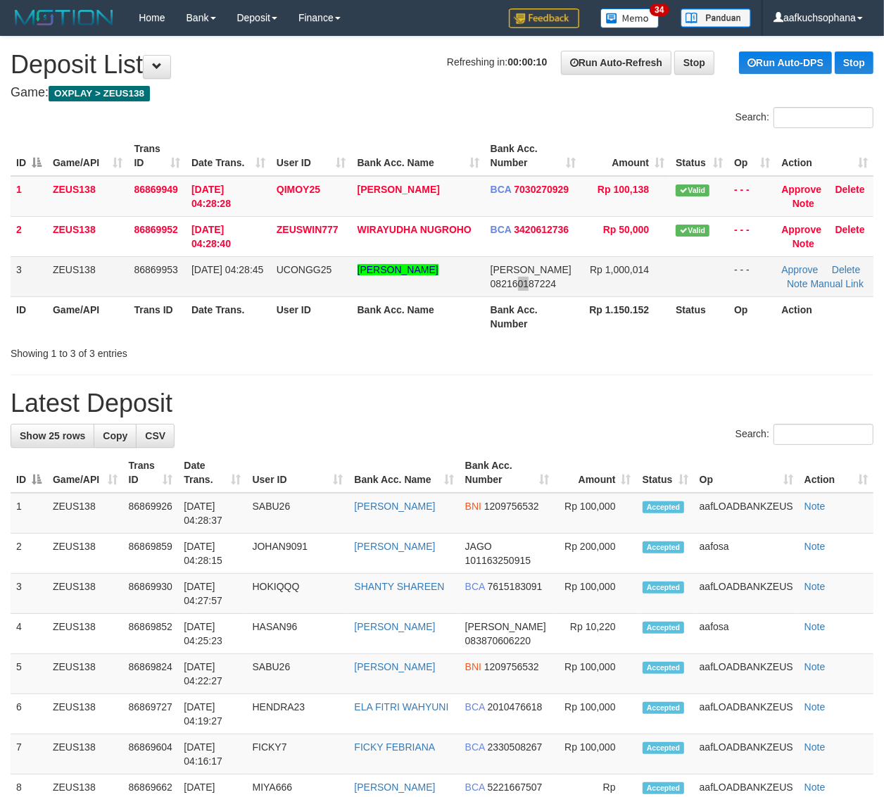
drag, startPoint x: 538, startPoint y: 280, endPoint x: 778, endPoint y: 270, distance: 240.2
click at [543, 279] on span "082160187224" at bounding box center [523, 283] width 65 height 11
click at [621, 336] on div "ID Game/API Trans ID Date Trans. User ID Bank Acc. Name Bank Acc. Number Amount…" at bounding box center [442, 236] width 884 height 209
drag, startPoint x: 641, startPoint y: 347, endPoint x: 895, endPoint y: 339, distance: 254.2
click at [646, 347] on div "Showing 1 to 3 of 3 entries" at bounding box center [442, 351] width 884 height 20
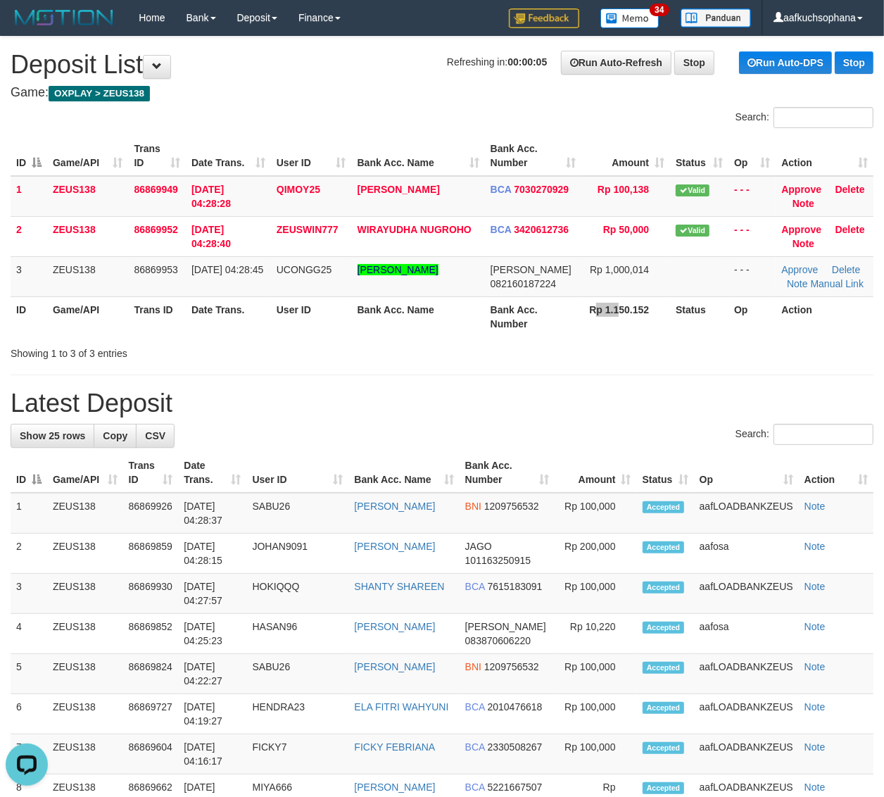
click at [593, 310] on th "Rp 1.150.152" at bounding box center [626, 316] width 89 height 40
drag, startPoint x: 730, startPoint y: 345, endPoint x: 891, endPoint y: 385, distance: 166.1
click at [730, 345] on div "Showing 1 to 3 of 3 entries" at bounding box center [442, 351] width 884 height 20
drag, startPoint x: 616, startPoint y: 353, endPoint x: 640, endPoint y: 360, distance: 24.9
click at [614, 353] on div "Showing 1 to 3 of 3 entries" at bounding box center [442, 351] width 884 height 20
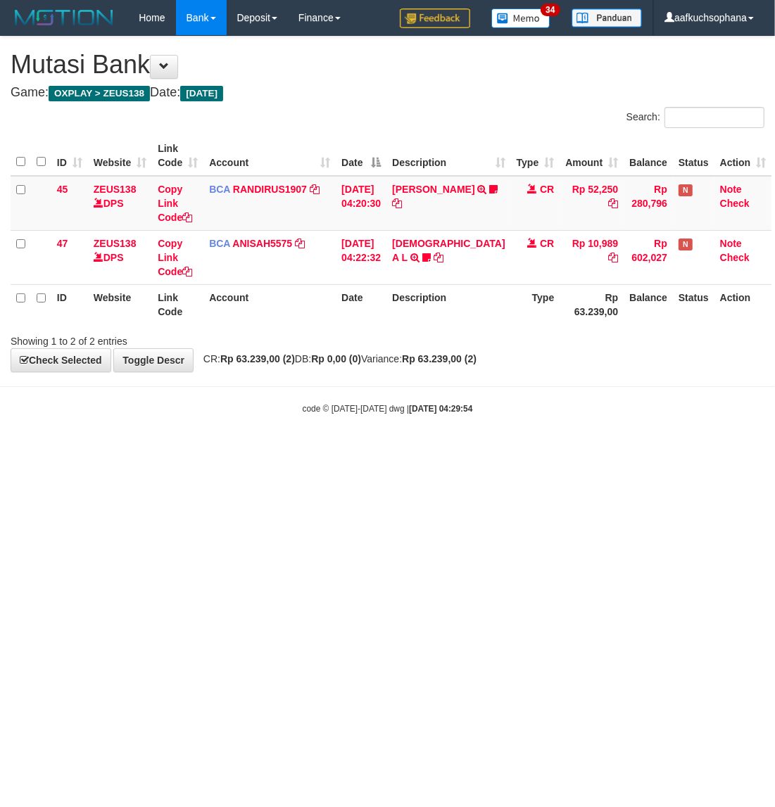
click at [192, 450] on html "Toggle navigation Home Bank Account List Load By Website Group [OXPLAY] ZEUS138…" at bounding box center [387, 225] width 775 height 450
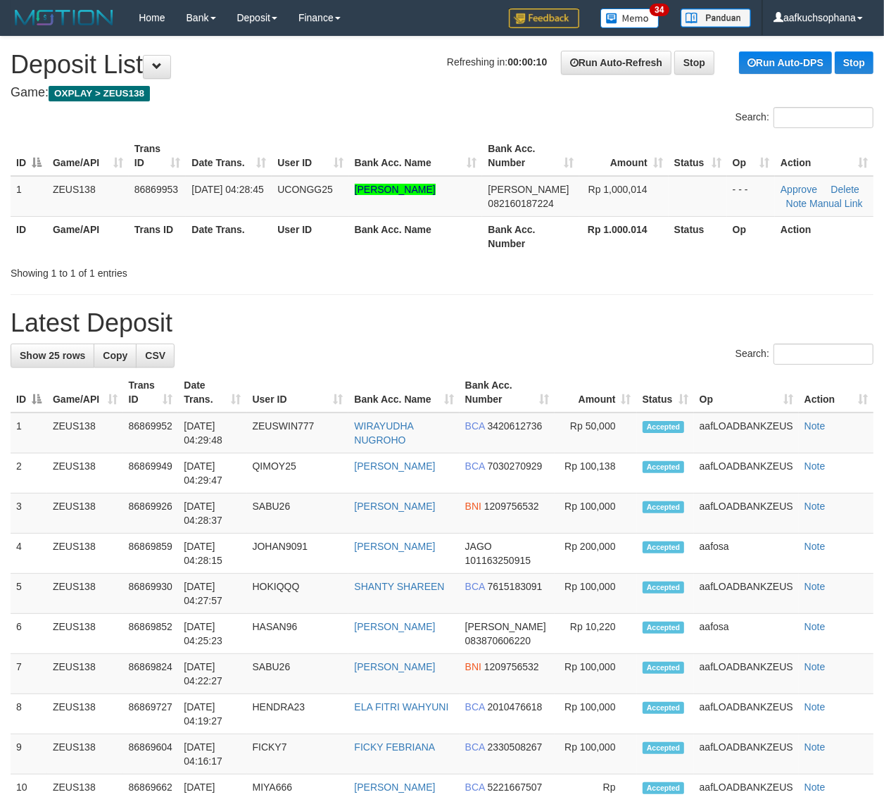
click at [597, 350] on div "Search:" at bounding box center [442, 355] width 863 height 25
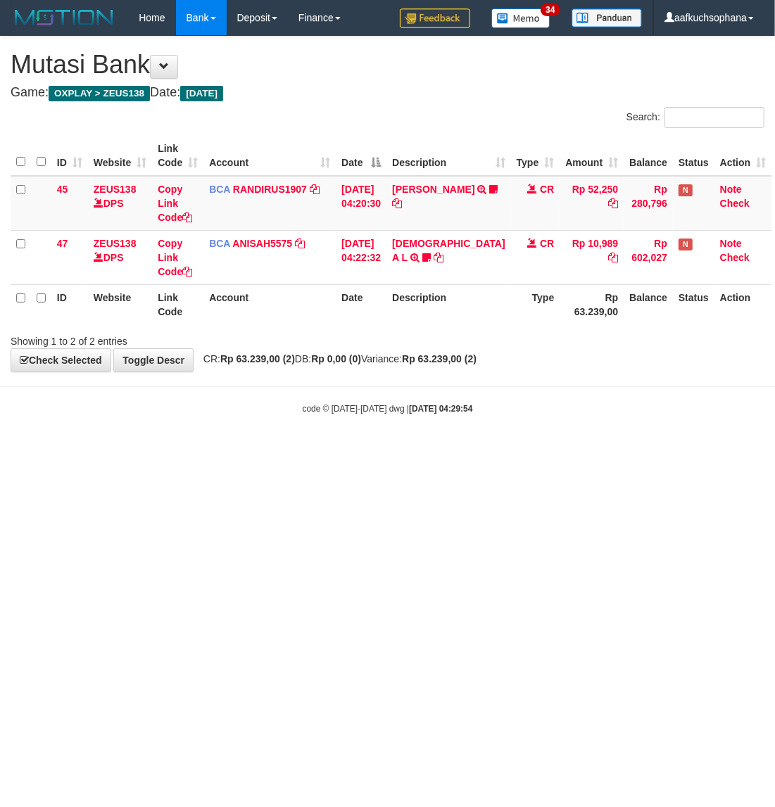
click at [253, 441] on body "Toggle navigation Home Bank Account List Load By Website Group [OXPLAY] ZEUS138…" at bounding box center [387, 225] width 775 height 450
click at [503, 367] on div "**********" at bounding box center [387, 204] width 775 height 335
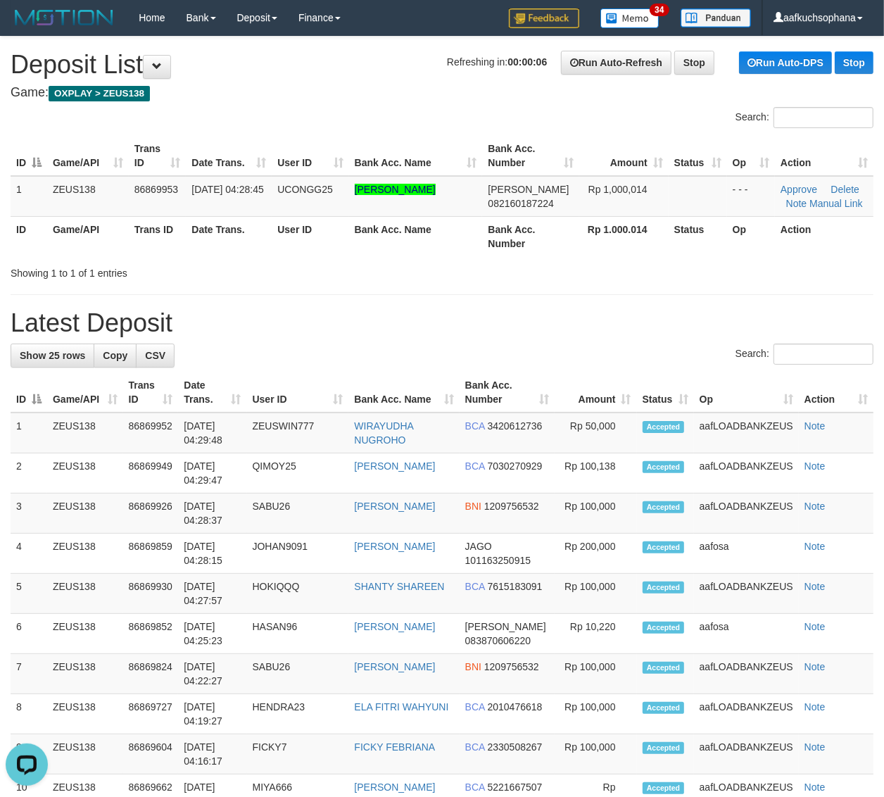
click at [720, 299] on div "**********" at bounding box center [442, 773] width 884 height 1473
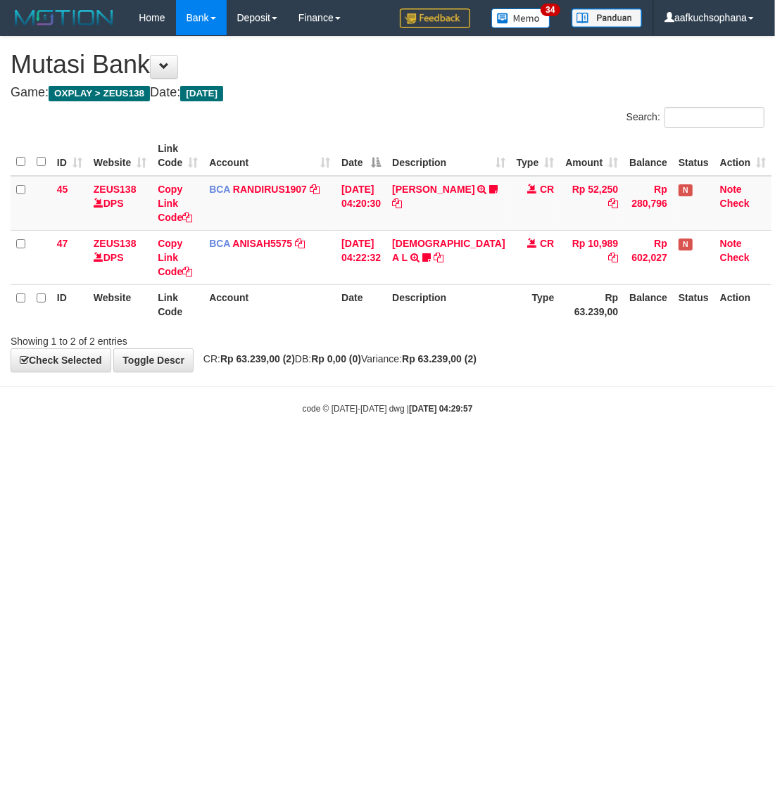
click at [558, 450] on html "Toggle navigation Home Bank Account List Load By Website Group [OXPLAY] ZEUS138…" at bounding box center [387, 225] width 775 height 450
click at [342, 450] on html "Toggle navigation Home Bank Account List Load By Website Group [OXPLAY] ZEUS138…" at bounding box center [387, 225] width 775 height 450
click at [289, 450] on html "Toggle navigation Home Bank Account List Load By Website Group [OXPLAY] ZEUS138…" at bounding box center [387, 225] width 775 height 450
click at [521, 450] on html "Toggle navigation Home Bank Account List Load By Website Group [OXPLAY] ZEUS138…" at bounding box center [387, 225] width 775 height 450
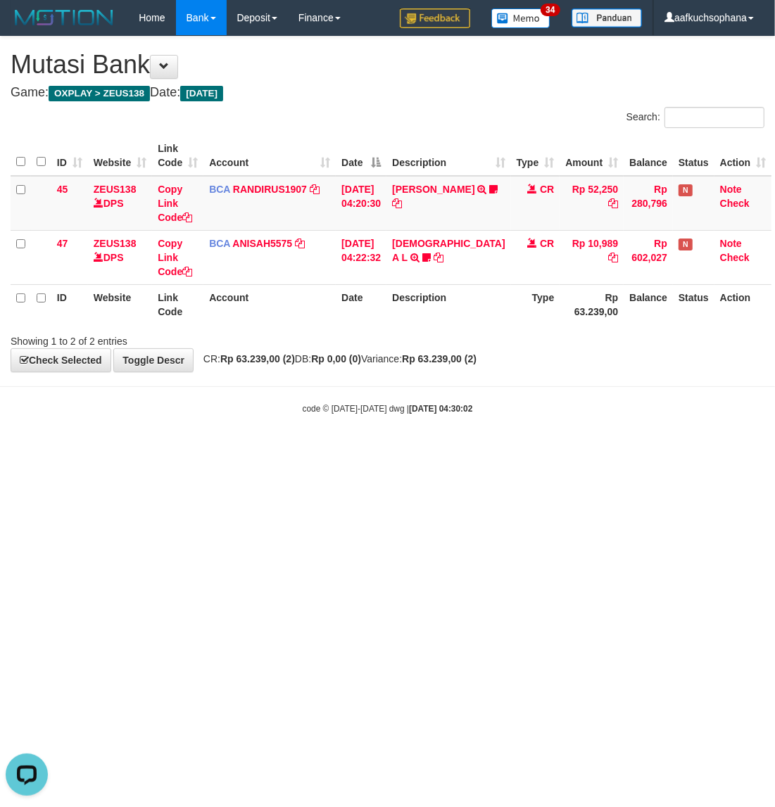
click at [289, 450] on html "Toggle navigation Home Bank Account List Load By Website Group [OXPLAY] ZEUS138…" at bounding box center [387, 225] width 775 height 450
drag, startPoint x: 113, startPoint y: 500, endPoint x: 205, endPoint y: 504, distance: 92.3
click at [60, 450] on html "Toggle navigation Home Bank Account List Load By Website Group [OXPLAY] ZEUS138…" at bounding box center [387, 225] width 775 height 450
click at [315, 450] on html "Toggle navigation Home Bank Account List Load By Website Group [OXPLAY] ZEUS138…" at bounding box center [387, 225] width 775 height 450
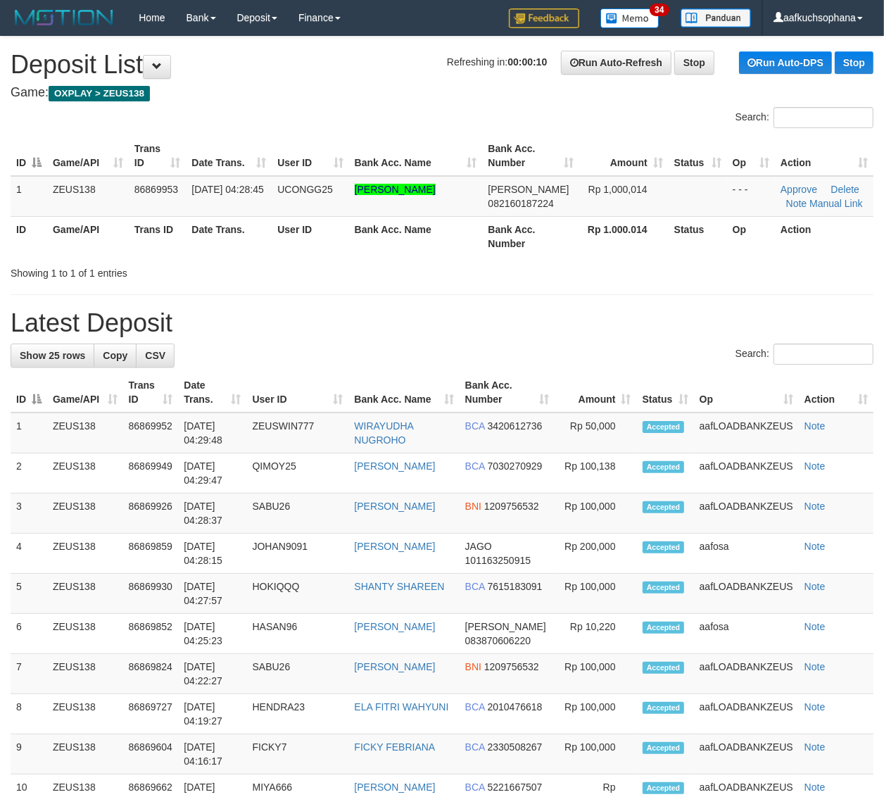
drag, startPoint x: 631, startPoint y: 315, endPoint x: 895, endPoint y: 359, distance: 267.6
click at [632, 314] on h1 "Latest Deposit" at bounding box center [442, 323] width 863 height 28
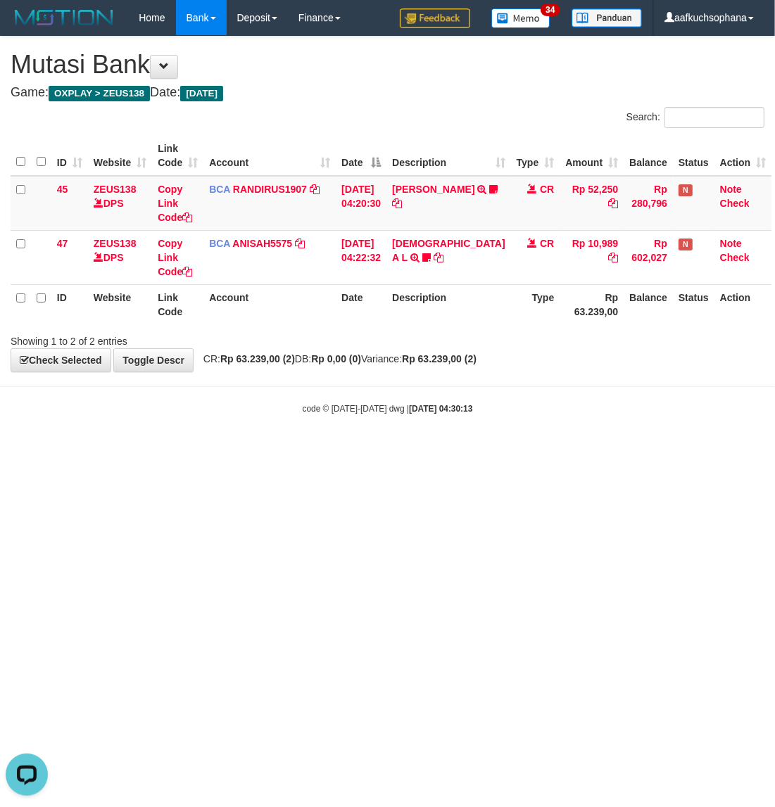
drag, startPoint x: 218, startPoint y: 434, endPoint x: 121, endPoint y: 412, distance: 99.7
click at [217, 435] on body "Toggle navigation Home Bank Account List Load By Website Group [OXPLAY] ZEUS138…" at bounding box center [387, 225] width 775 height 450
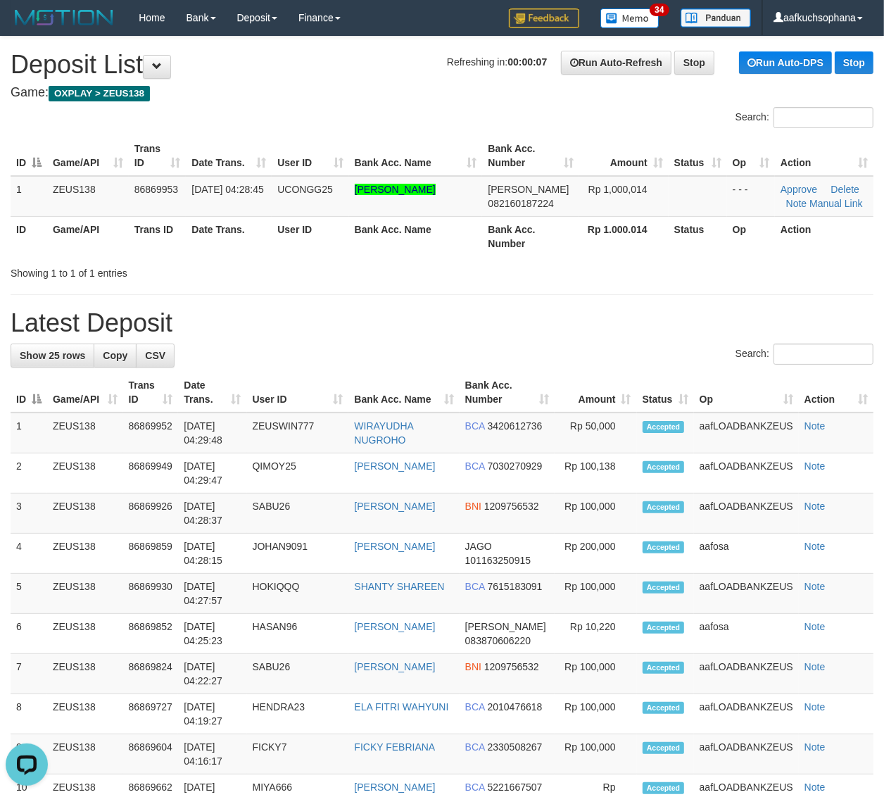
drag, startPoint x: 680, startPoint y: 269, endPoint x: 894, endPoint y: 350, distance: 229.6
click at [694, 273] on div "Showing 1 to 1 of 1 entries" at bounding box center [442, 270] width 884 height 20
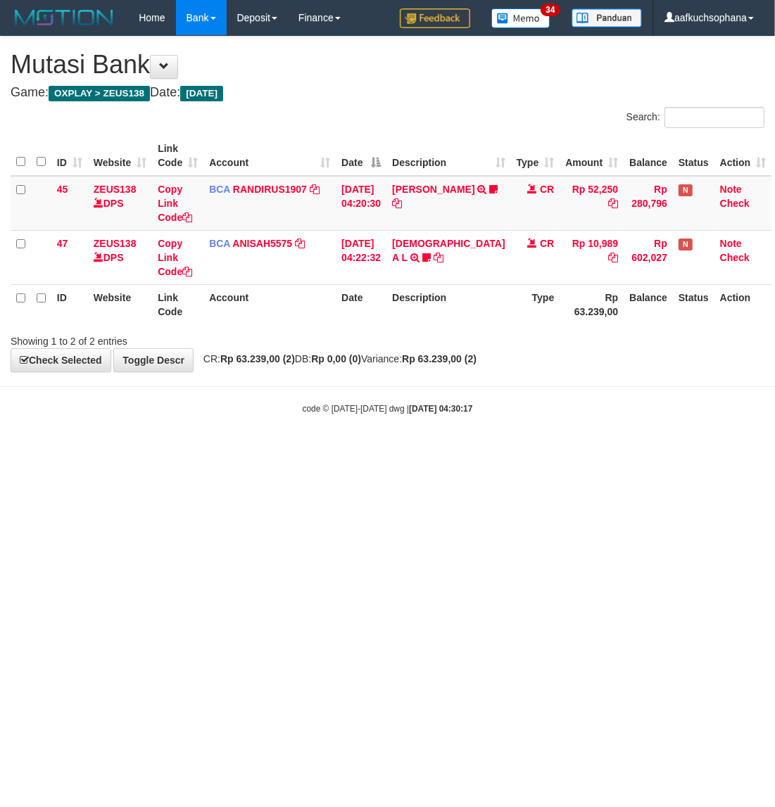
click at [590, 450] on html "Toggle navigation Home Bank Account List Load By Website Group [OXPLAY] ZEUS138…" at bounding box center [387, 225] width 775 height 450
drag, startPoint x: 331, startPoint y: 470, endPoint x: 377, endPoint y: 484, distance: 47.9
click at [329, 450] on html "Toggle navigation Home Bank Account List Load By Website Group [OXPLAY] ZEUS138…" at bounding box center [387, 225] width 775 height 450
drag, startPoint x: 462, startPoint y: 456, endPoint x: 469, endPoint y: 453, distance: 7.9
click at [466, 450] on html "Toggle navigation Home Bank Account List Load By Website Group [OXPLAY] ZEUS138…" at bounding box center [387, 225] width 775 height 450
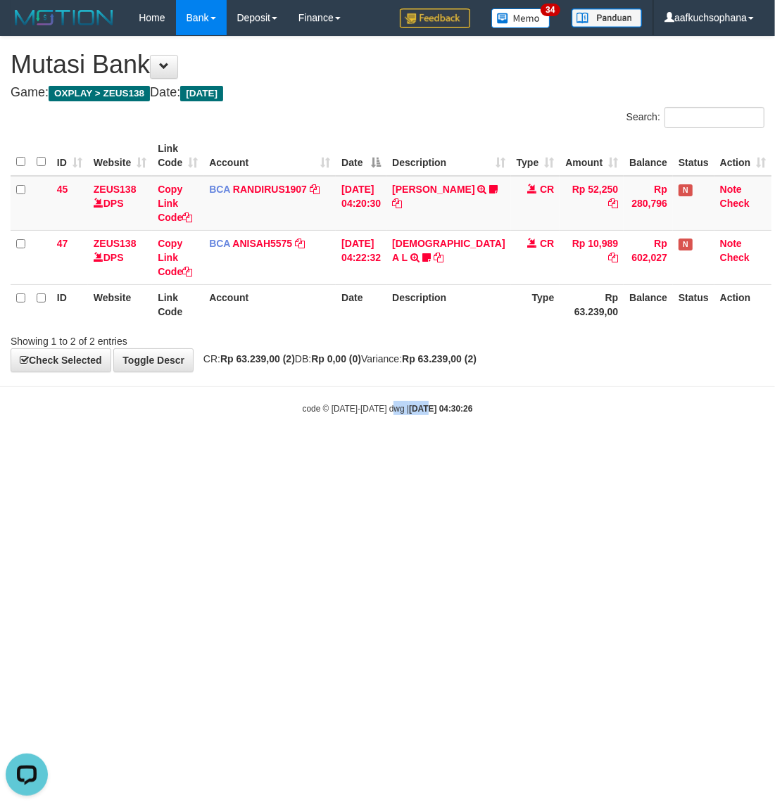
click at [379, 450] on html "Toggle navigation Home Bank Account List Load By Website Group [OXPLAY] ZEUS138…" at bounding box center [387, 225] width 775 height 450
click at [326, 450] on html "Toggle navigation Home Bank Account List Load By Website Group [OXPLAY] ZEUS138…" at bounding box center [387, 225] width 775 height 450
click at [317, 450] on html "Toggle navigation Home Bank Account List Load By Website Group [OXPLAY] ZEUS138…" at bounding box center [387, 225] width 775 height 450
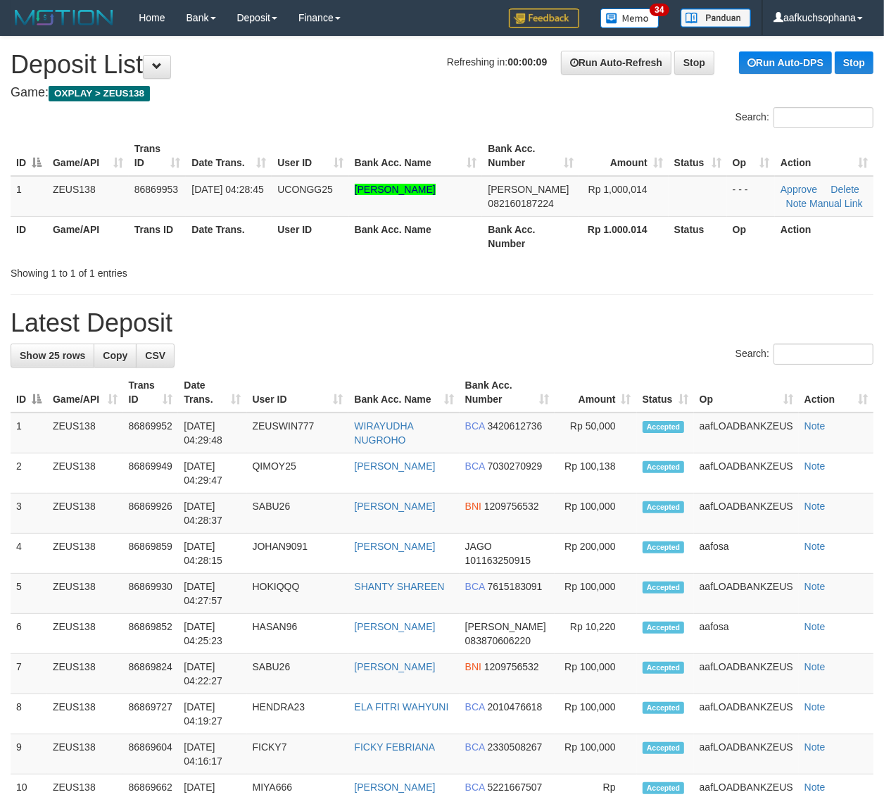
drag, startPoint x: 554, startPoint y: 306, endPoint x: 887, endPoint y: 414, distance: 349.9
click at [564, 308] on div "**********" at bounding box center [442, 773] width 884 height 1473
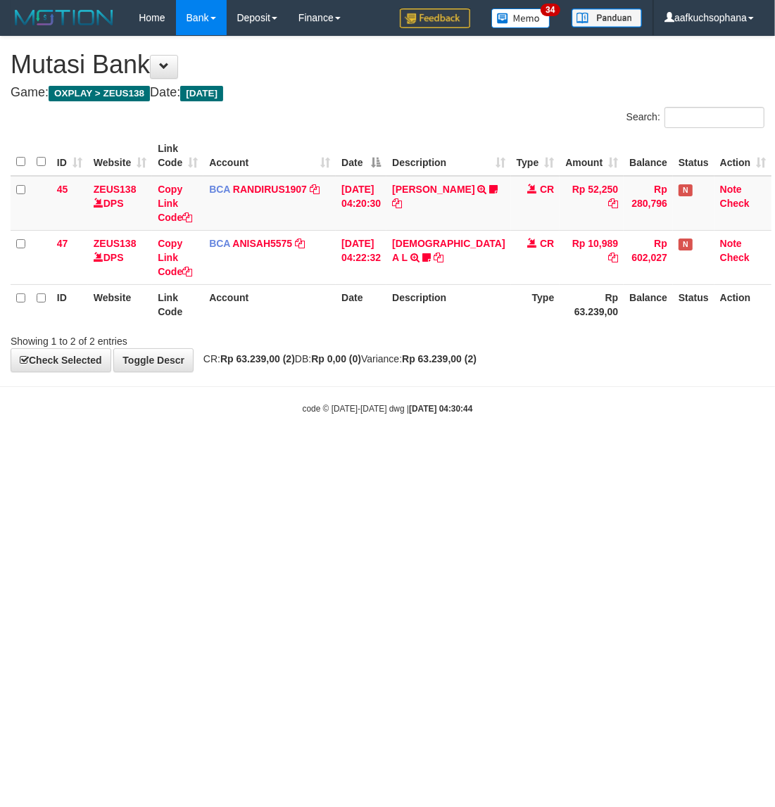
click at [293, 450] on html "Toggle navigation Home Bank Account List Load By Website Group [OXPLAY] ZEUS138…" at bounding box center [387, 225] width 775 height 450
drag, startPoint x: 498, startPoint y: 584, endPoint x: 768, endPoint y: 554, distance: 271.9
click at [523, 450] on html "Toggle navigation Home Bank Account List Load By Website Group [OXPLAY] ZEUS138…" at bounding box center [387, 225] width 775 height 450
click at [473, 450] on html "Toggle navigation Home Bank Account List Load By Website Group [OXPLAY] ZEUS138…" at bounding box center [387, 225] width 775 height 450
click at [469, 450] on html "Toggle navigation Home Bank Account List Load By Website Group [OXPLAY] ZEUS138…" at bounding box center [387, 225] width 775 height 450
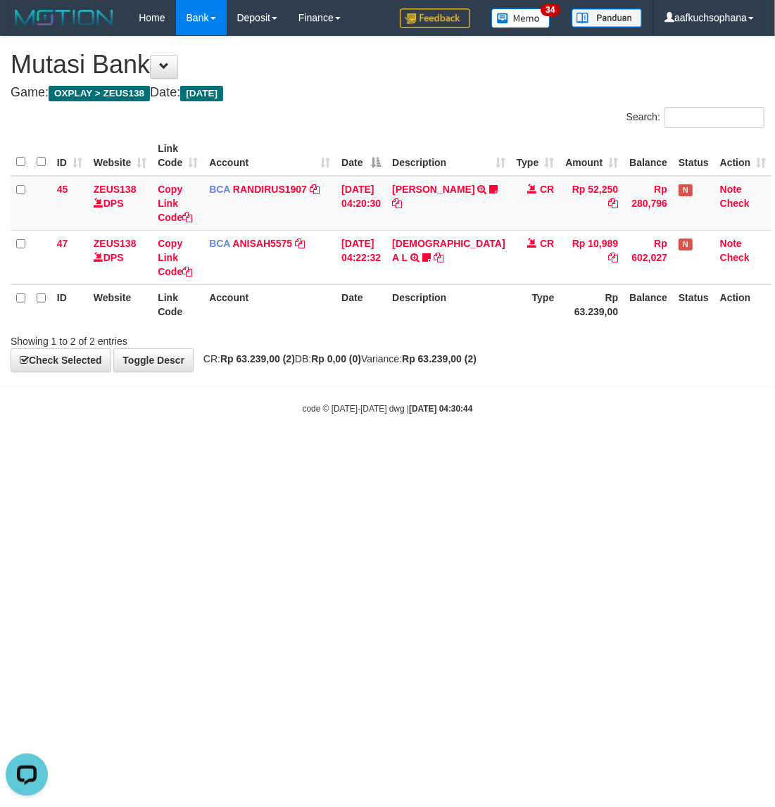
click at [457, 450] on html "Toggle navigation Home Bank Account List Load By Website Group [OXPLAY] ZEUS138…" at bounding box center [387, 225] width 775 height 450
click at [449, 450] on html "Toggle navigation Home Bank Account List Load By Website Group [OXPLAY] ZEUS138…" at bounding box center [387, 225] width 775 height 450
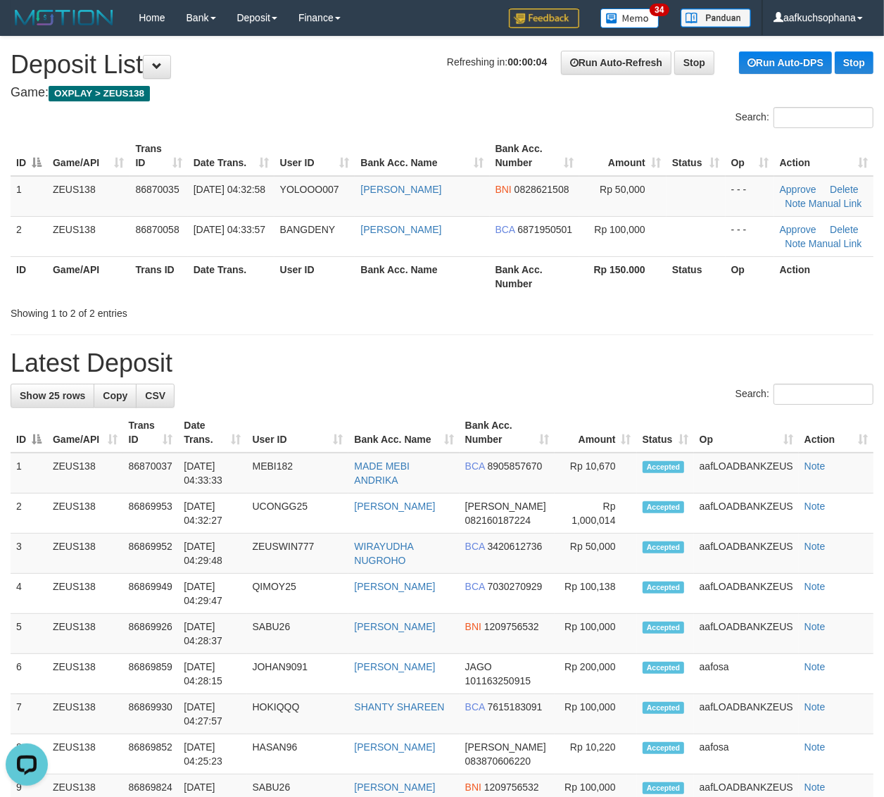
drag, startPoint x: 621, startPoint y: 312, endPoint x: 894, endPoint y: 353, distance: 276.8
click at [640, 311] on div "Showing 1 to 2 of 2 entries" at bounding box center [442, 311] width 884 height 20
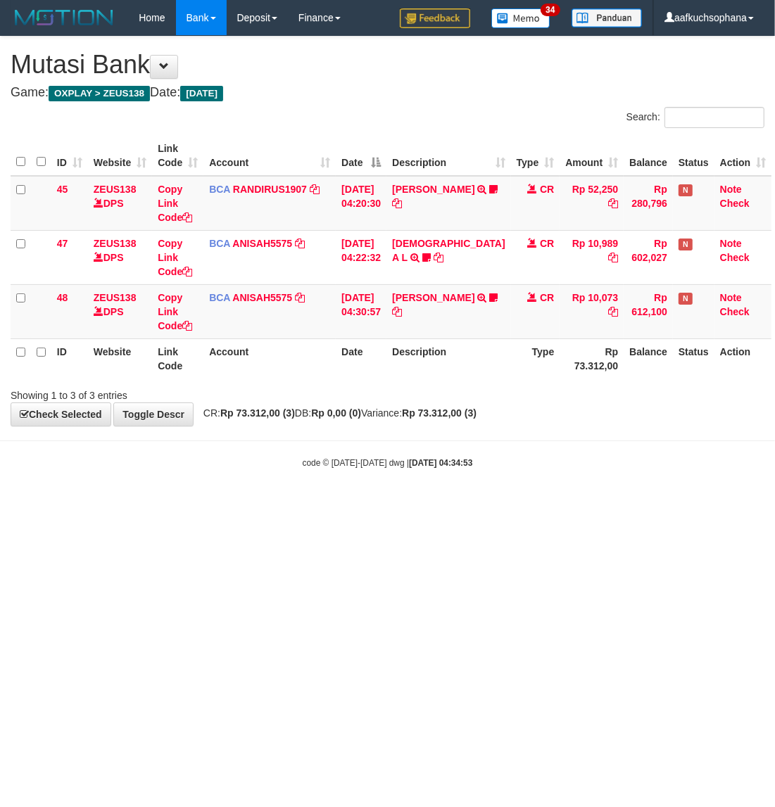
click at [480, 505] on html "Toggle navigation Home Bank Account List Load By Website Group [OXPLAY] ZEUS138…" at bounding box center [387, 252] width 775 height 505
click at [496, 505] on html "Toggle navigation Home Bank Account List Load By Website Group [OXPLAY] ZEUS138…" at bounding box center [387, 252] width 775 height 505
click at [185, 505] on html "Toggle navigation Home Bank Account List Load By Website Group [OXPLAY] ZEUS138…" at bounding box center [387, 252] width 775 height 505
click at [194, 505] on html "Toggle navigation Home Bank Account List Load By Website Group [OXPLAY] ZEUS138…" at bounding box center [387, 252] width 775 height 505
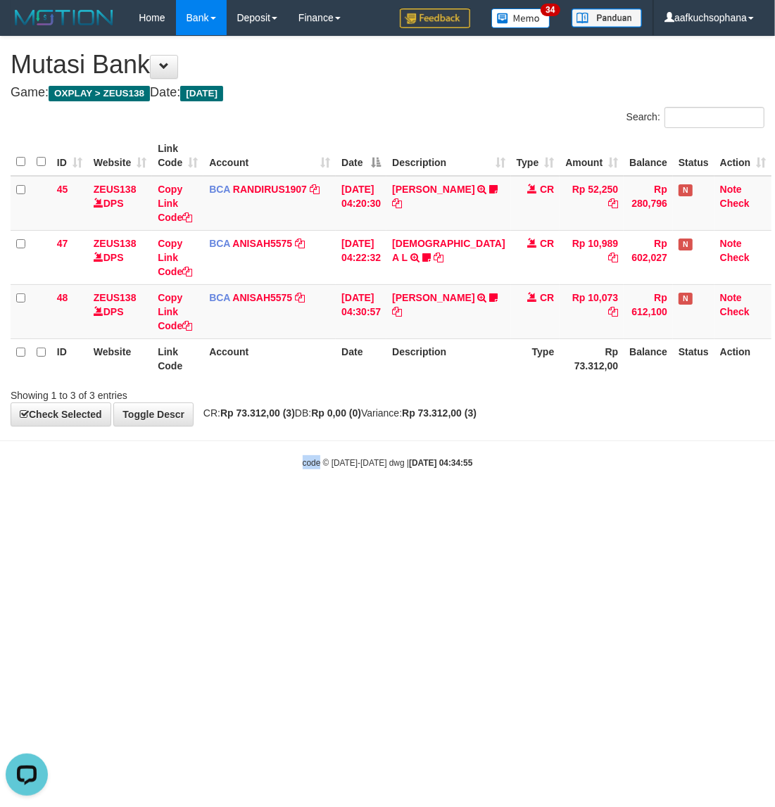
click at [198, 505] on html "Toggle navigation Home Bank Account List Load By Website Group [OXPLAY] ZEUS138…" at bounding box center [387, 252] width 775 height 505
click at [226, 505] on html "Toggle navigation Home Bank Account List Load By Website Group [OXPLAY] ZEUS138…" at bounding box center [387, 252] width 775 height 505
drag, startPoint x: 284, startPoint y: 553, endPoint x: 204, endPoint y: 500, distance: 95.4
click at [274, 505] on html "Toggle navigation Home Bank Account List Load By Website Group [OXPLAY] ZEUS138…" at bounding box center [387, 252] width 775 height 505
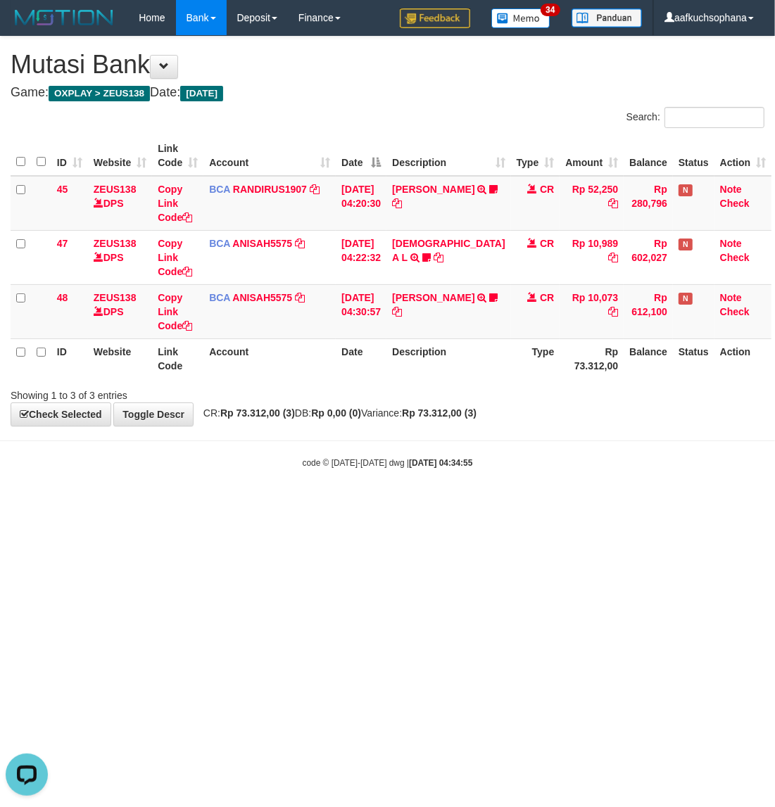
click at [284, 505] on html "Toggle navigation Home Bank Account List Load By Website Group [OXPLAY] ZEUS138…" at bounding box center [387, 252] width 775 height 505
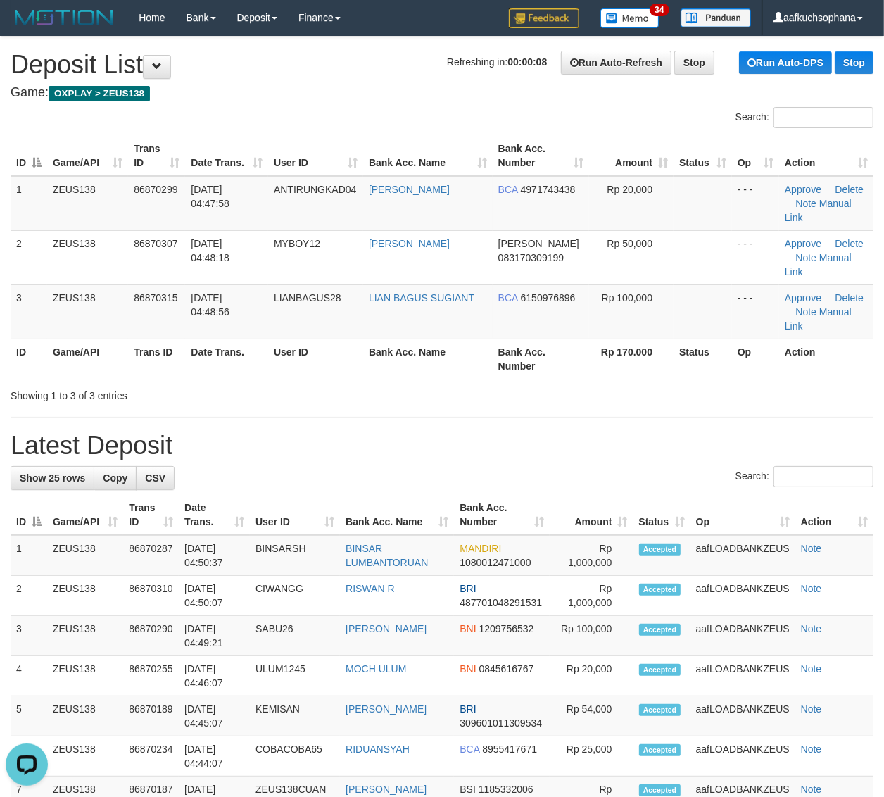
drag, startPoint x: 652, startPoint y: 339, endPoint x: 894, endPoint y: 422, distance: 255.3
click at [676, 346] on div "Search: ID Game/API Trans ID Date Trans. User ID Bank Acc. Name Bank Acc. Numbe…" at bounding box center [442, 255] width 863 height 296
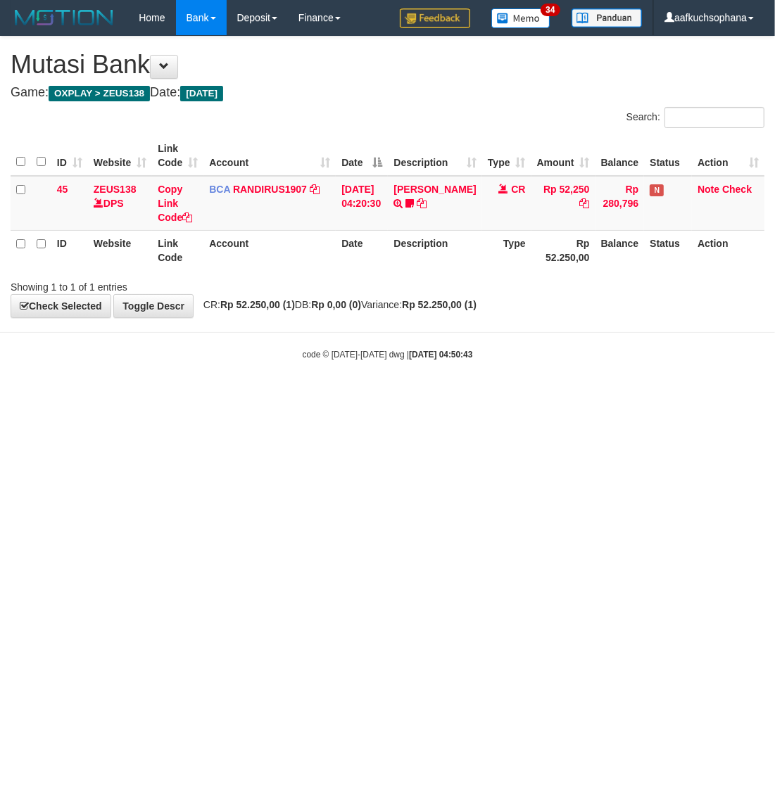
click at [299, 396] on html "Toggle navigation Home Bank Account List Load By Website Group [OXPLAY] ZEUS138…" at bounding box center [387, 198] width 775 height 396
click at [317, 396] on html "Toggle navigation Home Bank Account List Load By Website Group [OXPLAY] ZEUS138…" at bounding box center [387, 198] width 775 height 396
click at [359, 396] on html "Toggle navigation Home Bank Account List Load By Website Group [OXPLAY] ZEUS138…" at bounding box center [387, 198] width 775 height 396
click at [293, 396] on html "Toggle navigation Home Bank Account List Load By Website Group [OXPLAY] ZEUS138…" at bounding box center [387, 198] width 775 height 396
click at [275, 396] on html "Toggle navigation Home Bank Account List Load By Website Group [OXPLAY] ZEUS138…" at bounding box center [387, 198] width 775 height 396
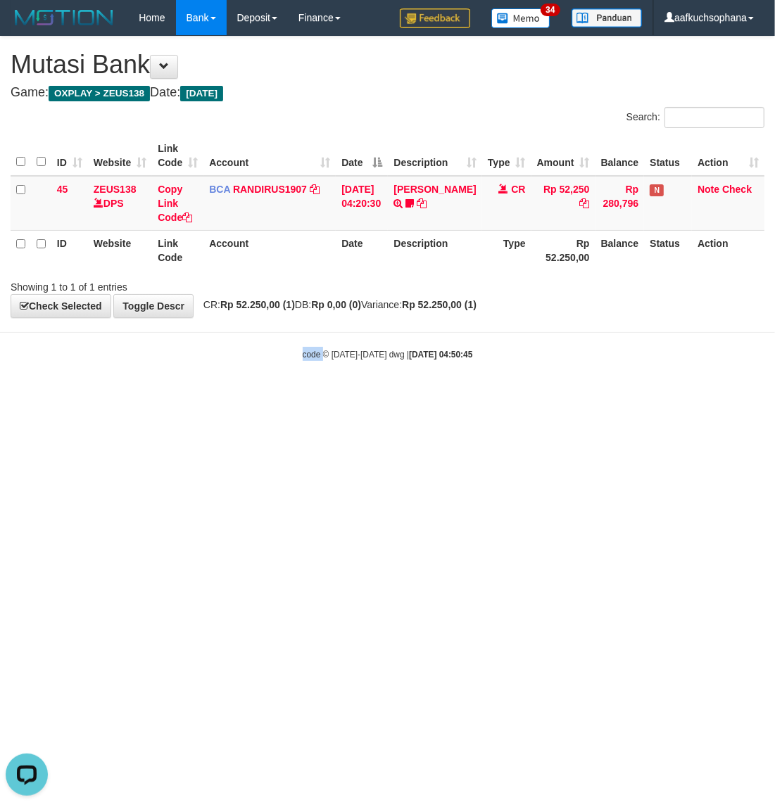
click at [275, 396] on html "Toggle navigation Home Bank Account List Load By Website Group [OXPLAY] ZEUS138…" at bounding box center [387, 198] width 775 height 396
click at [274, 396] on html "Toggle navigation Home Bank Account List Load By Website Group [OXPLAY] ZEUS138…" at bounding box center [387, 198] width 775 height 396
click at [287, 396] on html "Toggle navigation Home Bank Account List Load By Website Group [OXPLAY] ZEUS138…" at bounding box center [387, 198] width 775 height 396
click at [273, 396] on html "Toggle navigation Home Bank Account List Load By Website Group [OXPLAY] ZEUS138…" at bounding box center [387, 198] width 775 height 396
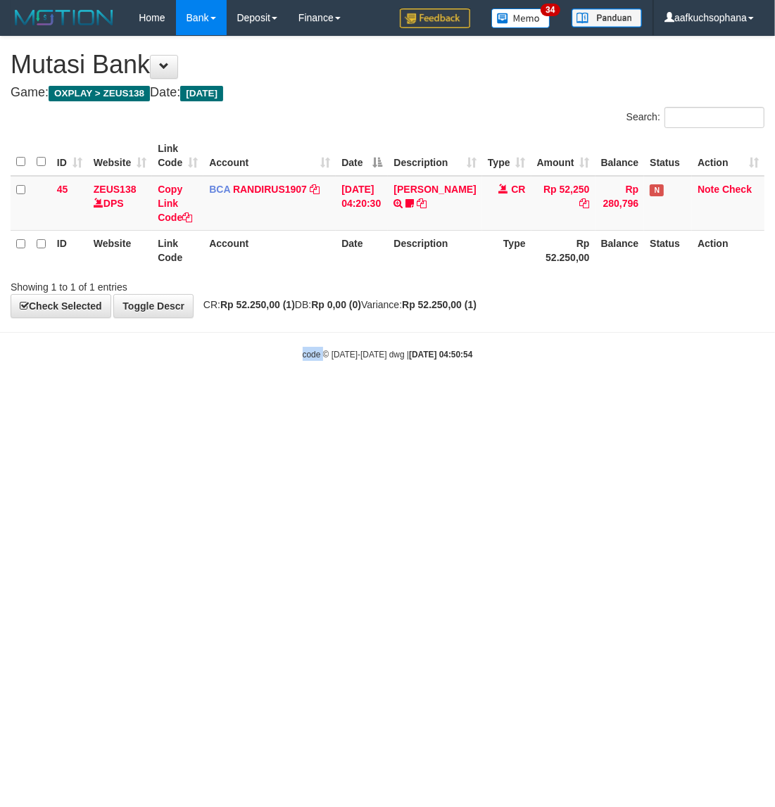
click at [273, 396] on html "Toggle navigation Home Bank Account List Load By Website Group [OXPLAY] ZEUS138…" at bounding box center [387, 198] width 775 height 396
click at [275, 396] on html "Toggle navigation Home Bank Account List Load By Website Group [OXPLAY] ZEUS138…" at bounding box center [387, 198] width 775 height 396
click at [274, 396] on html "Toggle navigation Home Bank Account List Load By Website Group [OXPLAY] ZEUS138…" at bounding box center [387, 198] width 775 height 396
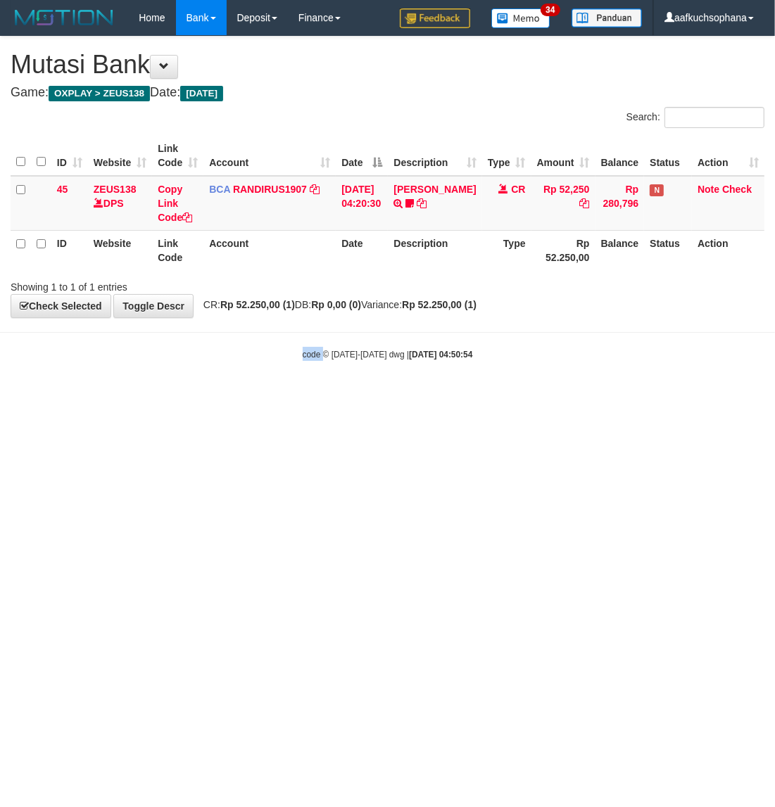
click at [272, 396] on html "Toggle navigation Home Bank Account List Load By Website Group [OXPLAY] ZEUS138…" at bounding box center [387, 198] width 775 height 396
click at [271, 396] on html "Toggle navigation Home Bank Account List Load By Website Group [OXPLAY] ZEUS138…" at bounding box center [387, 198] width 775 height 396
click at [265, 396] on html "Toggle navigation Home Bank Account List Load By Website Group [OXPLAY] ZEUS138…" at bounding box center [387, 198] width 775 height 396
click at [264, 396] on html "Toggle navigation Home Bank Account List Load By Website Group [OXPLAY] ZEUS138…" at bounding box center [387, 198] width 775 height 396
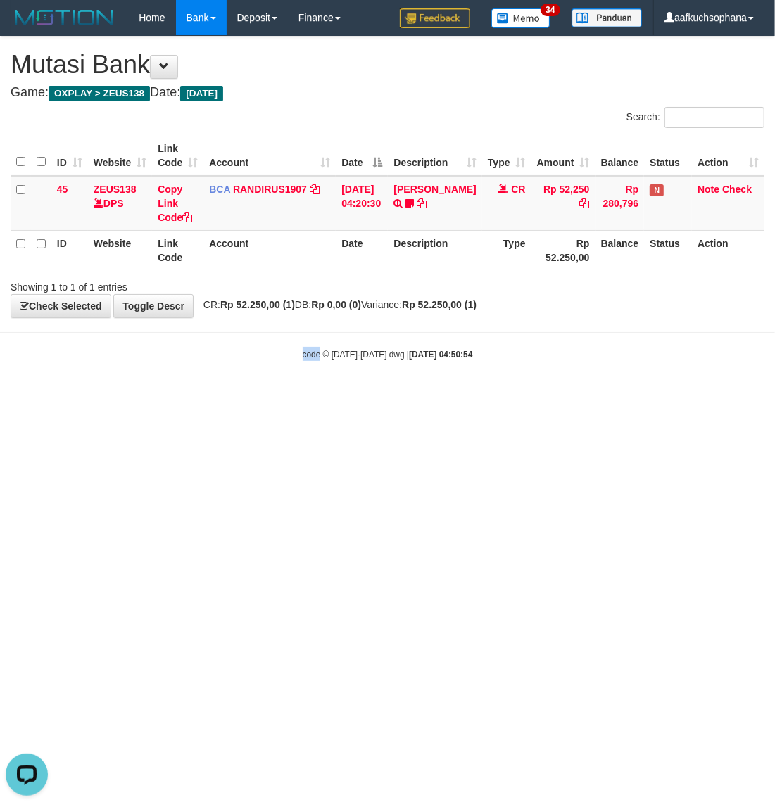
click at [261, 396] on html "Toggle navigation Home Bank Account List Load By Website Group [OXPLAY] ZEUS138…" at bounding box center [387, 198] width 775 height 396
click at [258, 396] on html "Toggle navigation Home Bank Account List Load By Website Group [OXPLAY] ZEUS138…" at bounding box center [387, 198] width 775 height 396
click at [255, 396] on html "Toggle navigation Home Bank Account List Load By Website Group [OXPLAY] ZEUS138…" at bounding box center [387, 198] width 775 height 396
click at [254, 396] on html "Toggle navigation Home Bank Account List Load By Website Group [OXPLAY] ZEUS138…" at bounding box center [387, 198] width 775 height 396
click at [241, 396] on html "Toggle navigation Home Bank Account List Load By Website Group [OXPLAY] ZEUS138…" at bounding box center [387, 198] width 775 height 396
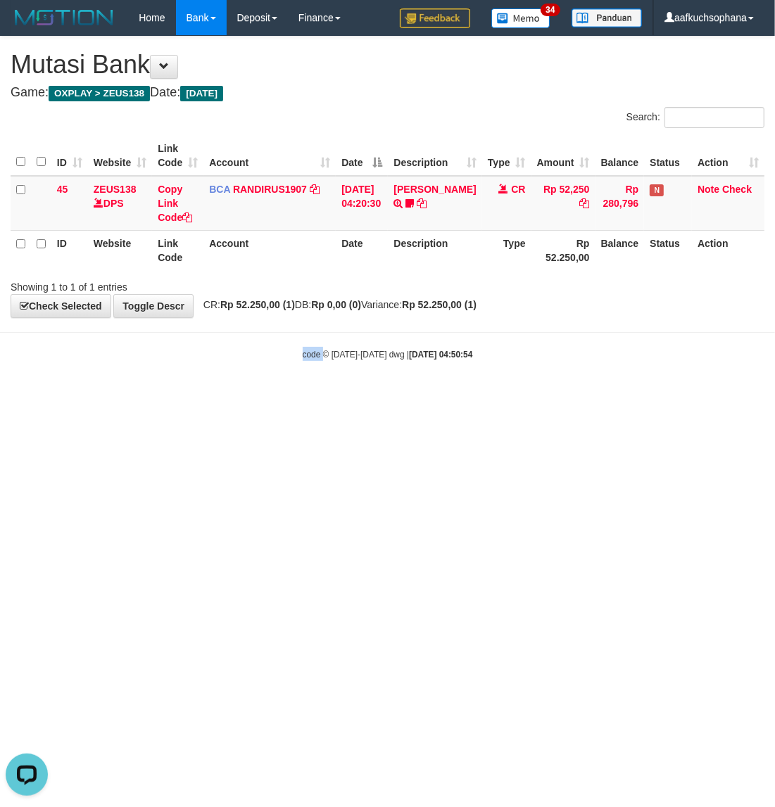
click at [240, 396] on html "Toggle navigation Home Bank Account List Load By Website Group [OXPLAY] ZEUS138…" at bounding box center [387, 198] width 775 height 396
click at [237, 396] on html "Toggle navigation Home Bank Account List Load By Website Group [OXPLAY] ZEUS138…" at bounding box center [387, 198] width 775 height 396
click at [236, 396] on html "Toggle navigation Home Bank Account List Load By Website Group [OXPLAY] ZEUS138…" at bounding box center [387, 198] width 775 height 396
click at [237, 396] on html "Toggle navigation Home Bank Account List Load By Website Group [OXPLAY] ZEUS138…" at bounding box center [387, 198] width 775 height 396
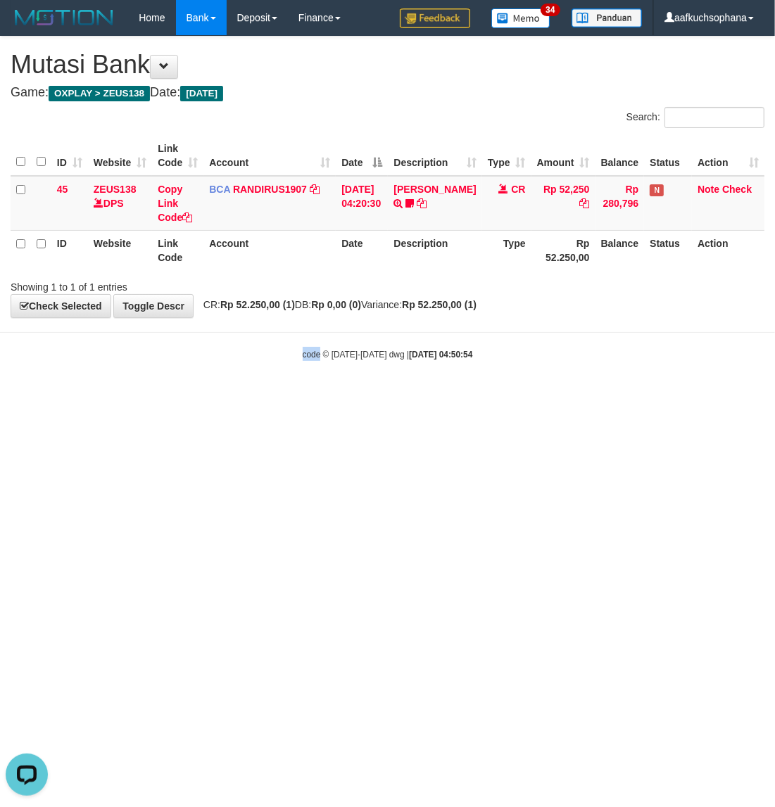
click at [236, 396] on html "Toggle navigation Home Bank Account List Load By Website Group [OXPLAY] ZEUS138…" at bounding box center [387, 198] width 775 height 396
click at [232, 396] on html "Toggle navigation Home Bank Account List Load By Website Group [OXPLAY] ZEUS138…" at bounding box center [387, 198] width 775 height 396
click at [521, 396] on html "Toggle navigation Home Bank Account List Load By Website Group [OXPLAY] ZEUS138…" at bounding box center [387, 198] width 775 height 396
drag, startPoint x: 516, startPoint y: 508, endPoint x: 405, endPoint y: 488, distance: 113.0
click at [501, 396] on html "Toggle navigation Home Bank Account List Load By Website Group [OXPLAY] ZEUS138…" at bounding box center [387, 198] width 775 height 396
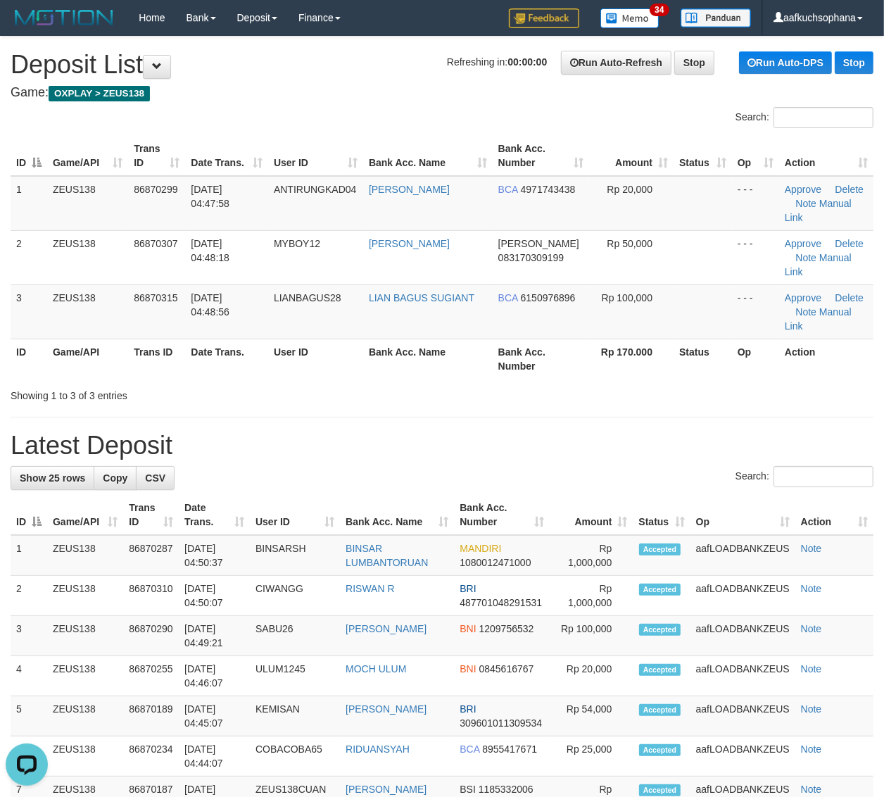
drag, startPoint x: 564, startPoint y: 389, endPoint x: 892, endPoint y: 429, distance: 331.1
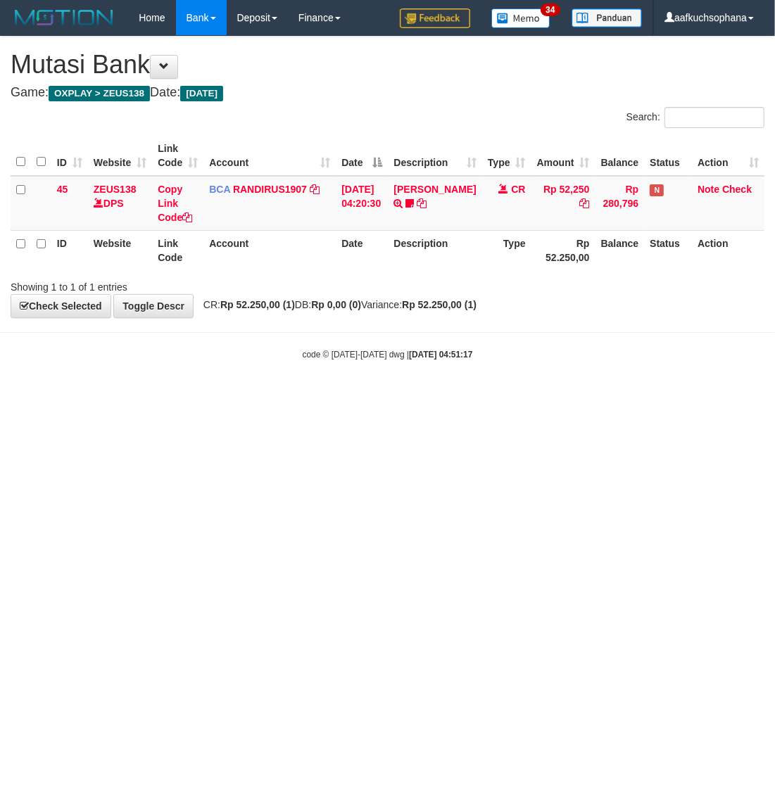
click at [649, 396] on html "Toggle navigation Home Bank Account List Load By Website Group [OXPLAY] ZEUS138…" at bounding box center [387, 198] width 775 height 396
click at [647, 396] on html "Toggle navigation Home Bank Account List Load By Website Group [OXPLAY] ZEUS138…" at bounding box center [387, 198] width 775 height 396
click at [603, 396] on html "Toggle navigation Home Bank Account List Load By Website Group [OXPLAY] ZEUS138…" at bounding box center [387, 198] width 775 height 396
click at [349, 396] on html "Toggle navigation Home Bank Account List Load By Website Group [OXPLAY] ZEUS138…" at bounding box center [387, 198] width 775 height 396
drag, startPoint x: 569, startPoint y: 505, endPoint x: 773, endPoint y: 475, distance: 206.3
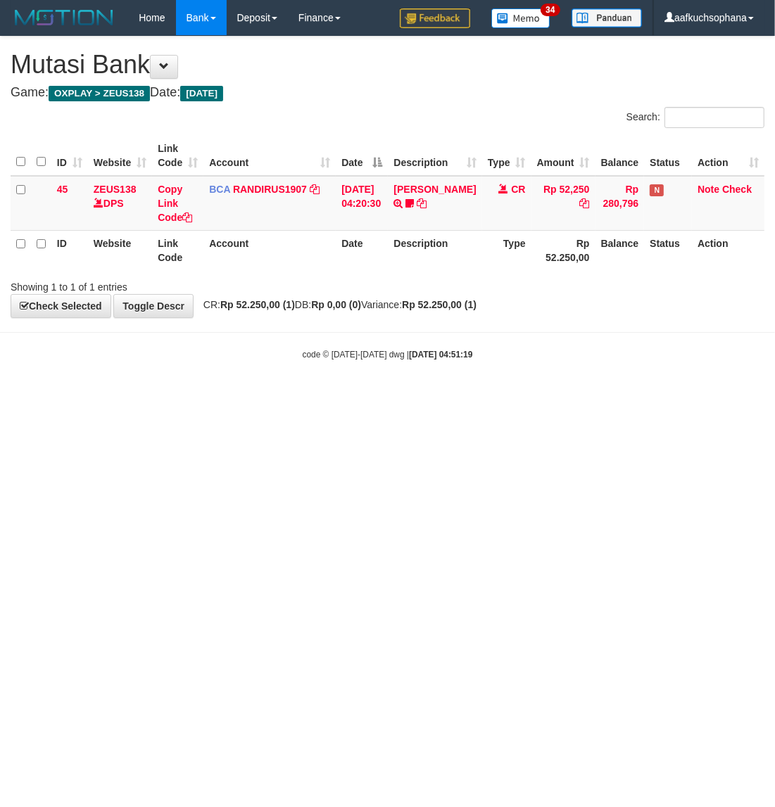
click at [576, 396] on html "Toggle navigation Home Bank Account List Load By Website Group [OXPLAY] ZEUS138…" at bounding box center [387, 198] width 775 height 396
drag, startPoint x: 76, startPoint y: 435, endPoint x: 206, endPoint y: 426, distance: 130.5
click at [83, 396] on html "Toggle navigation Home Bank Account List Load By Website Group [OXPLAY] ZEUS138…" at bounding box center [387, 198] width 775 height 396
click at [280, 396] on html "Toggle navigation Home Bank Account List Load By Website Group [OXPLAY] ZEUS138…" at bounding box center [387, 198] width 775 height 396
click at [398, 396] on html "Toggle navigation Home Bank Account List Load By Website Group [OXPLAY] ZEUS138…" at bounding box center [387, 198] width 775 height 396
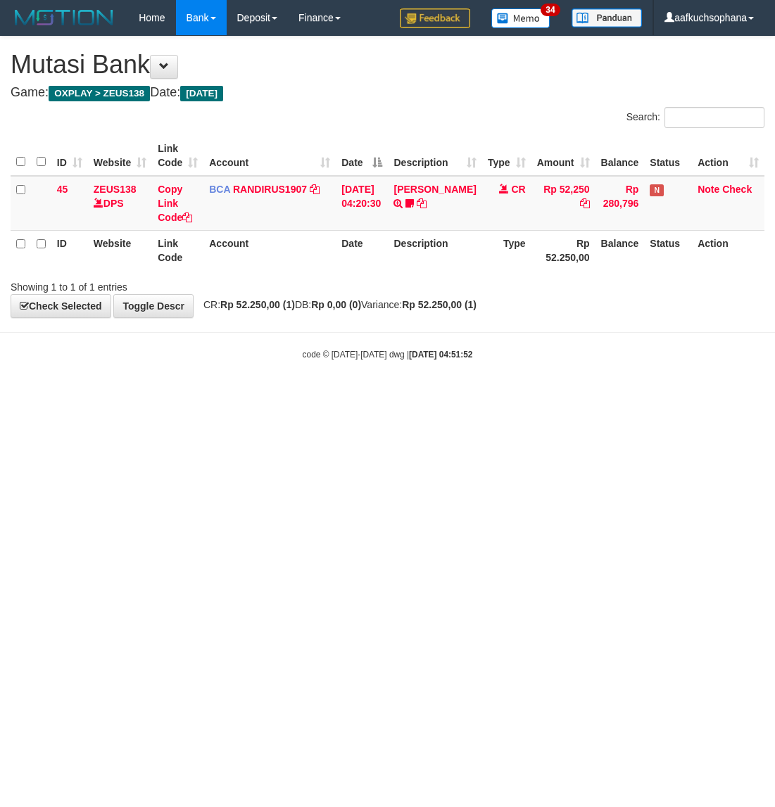
click at [384, 396] on html "Toggle navigation Home Bank Account List Load By Website Group [OXPLAY] ZEUS138…" at bounding box center [387, 198] width 775 height 396
click at [412, 396] on html "Toggle navigation Home Bank Account List Load By Website Group [OXPLAY] ZEUS138…" at bounding box center [387, 198] width 775 height 396
drag, startPoint x: 410, startPoint y: 469, endPoint x: 412, endPoint y: 459, distance: 10.1
click at [412, 396] on html "Toggle navigation Home Bank Account List Load By Website Group [OXPLAY] ZEUS138…" at bounding box center [387, 198] width 775 height 396
drag, startPoint x: 355, startPoint y: 545, endPoint x: 160, endPoint y: 482, distance: 205.0
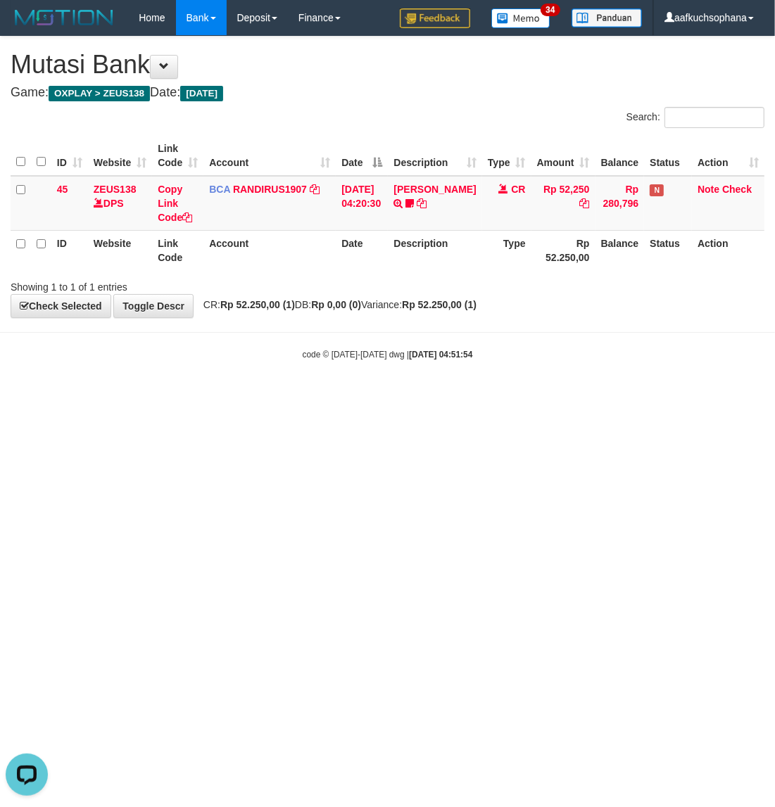
click at [353, 396] on html "Toggle navigation Home Bank Account List Load By Website Group [OXPLAY] ZEUS138…" at bounding box center [387, 198] width 775 height 396
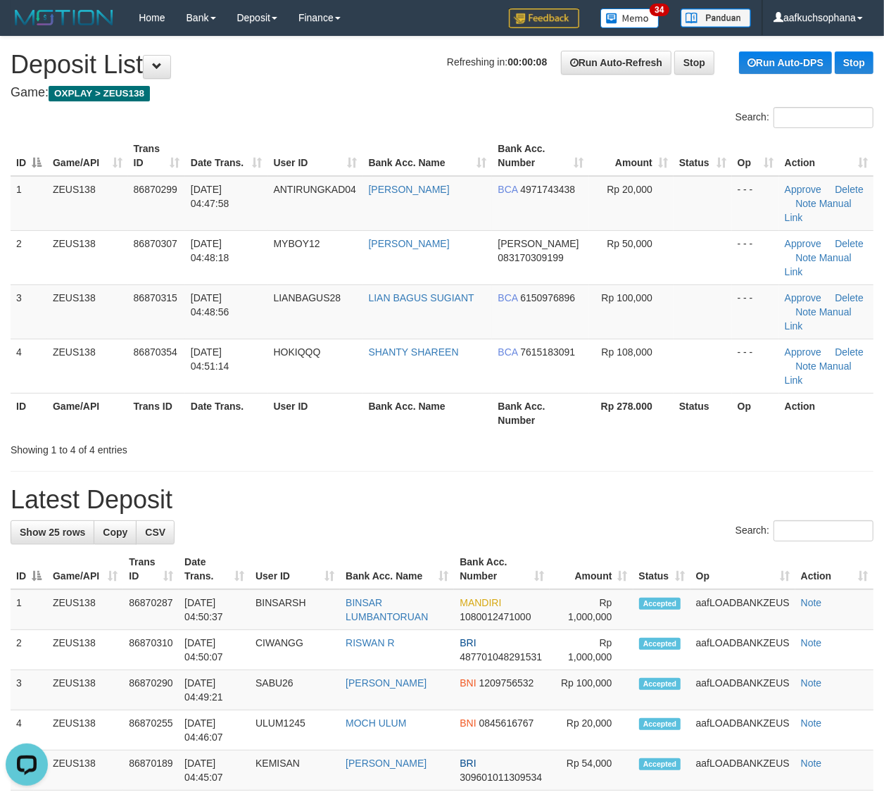
drag, startPoint x: 744, startPoint y: 398, endPoint x: 892, endPoint y: 433, distance: 151.9
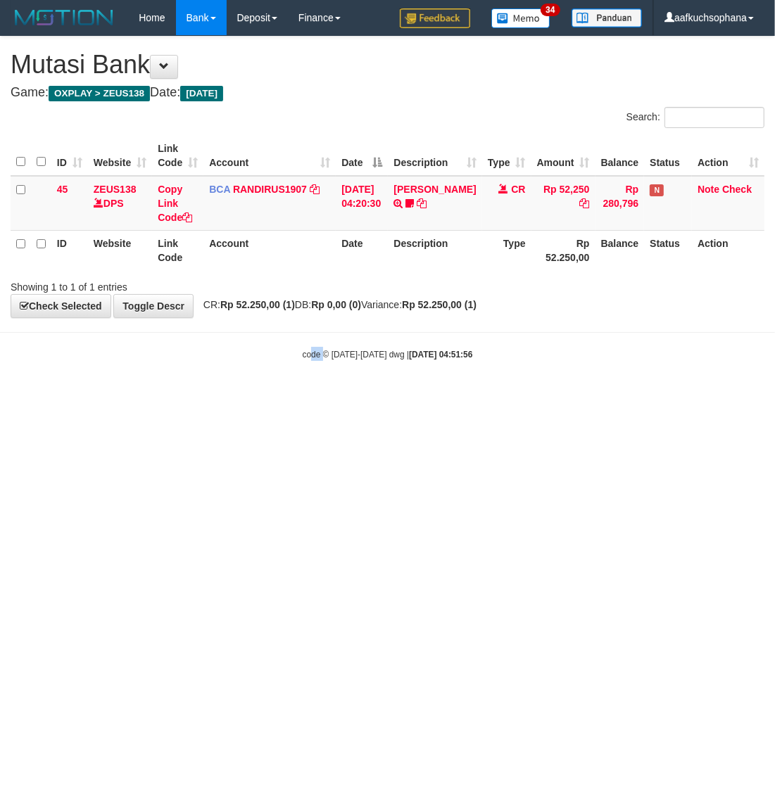
click at [324, 396] on html "Toggle navigation Home Bank Account List Load By Website Group [OXPLAY] ZEUS138…" at bounding box center [387, 198] width 775 height 396
click at [496, 396] on html "Toggle navigation Home Bank Account List Load By Website Group [OXPLAY] ZEUS138…" at bounding box center [387, 198] width 775 height 396
click at [498, 396] on html "Toggle navigation Home Bank Account List Load By Website Group [OXPLAY] ZEUS138…" at bounding box center [387, 198] width 775 height 396
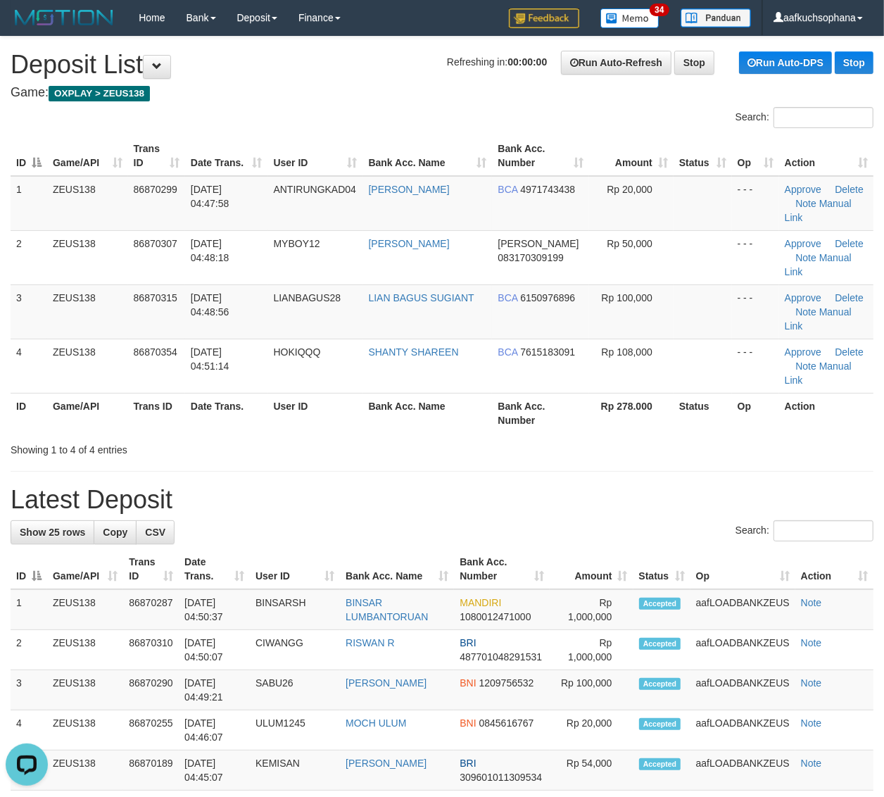
drag, startPoint x: 643, startPoint y: 437, endPoint x: 723, endPoint y: 441, distance: 81.0
click at [719, 486] on h1 "Latest Deposit" at bounding box center [442, 500] width 863 height 28
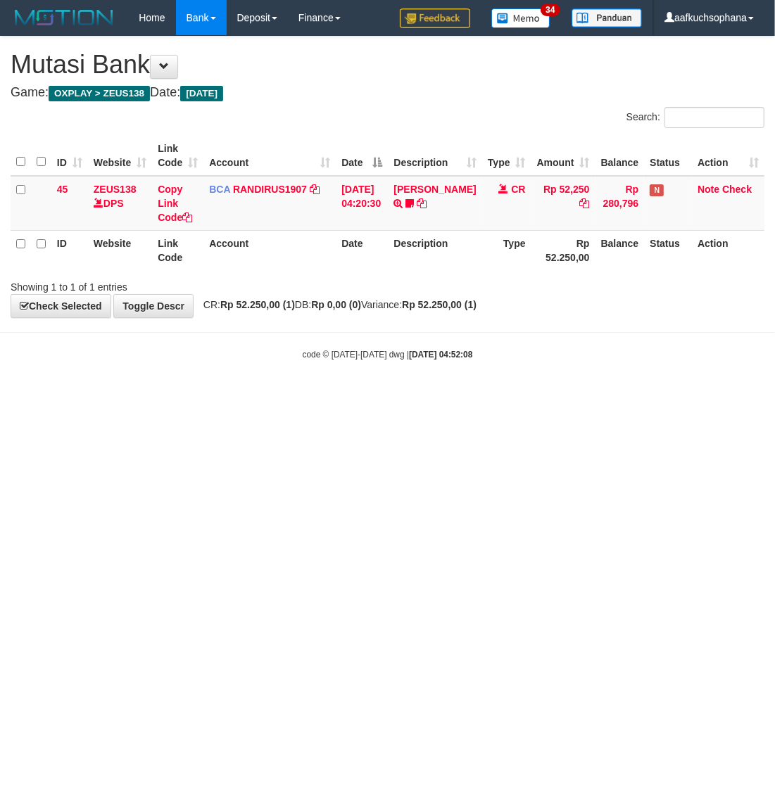
click at [523, 396] on html "Toggle navigation Home Bank Account List Load By Website Group [OXPLAY] ZEUS138…" at bounding box center [387, 198] width 775 height 396
drag, startPoint x: 627, startPoint y: 392, endPoint x: 771, endPoint y: 354, distance: 149.2
click at [634, 396] on html "Toggle navigation Home Bank Account List Load By Website Group [OXPLAY] ZEUS138…" at bounding box center [387, 198] width 775 height 396
click at [628, 396] on html "Toggle navigation Home Bank Account List Load By Website Group [OXPLAY] ZEUS138…" at bounding box center [387, 198] width 775 height 396
drag, startPoint x: 238, startPoint y: 491, endPoint x: 416, endPoint y: 448, distance: 183.2
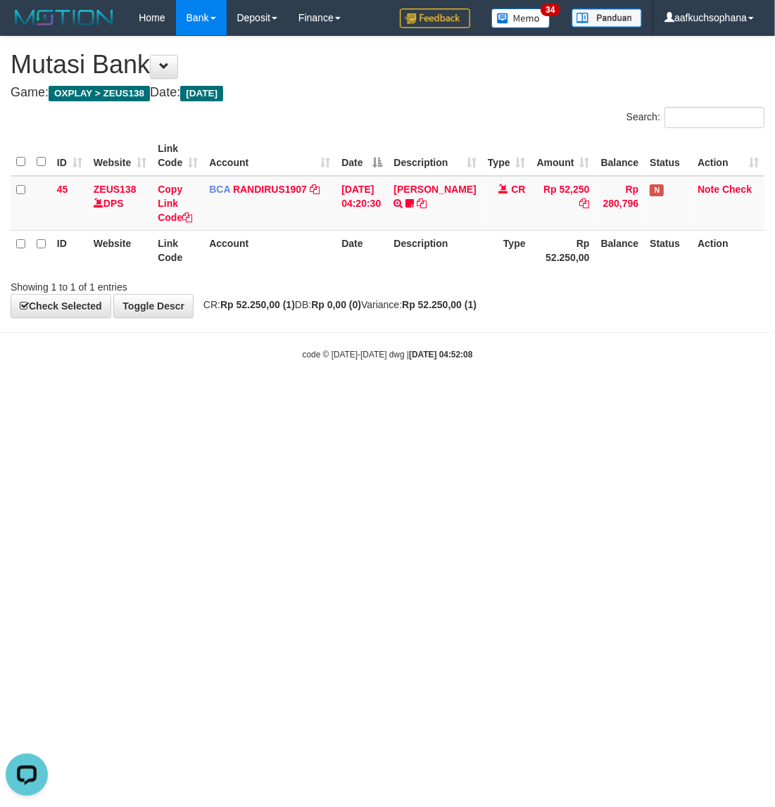
click at [251, 396] on html "Toggle navigation Home Bank Account List Load By Website Group [OXPLAY] ZEUS138…" at bounding box center [387, 198] width 775 height 396
click at [483, 396] on html "Toggle navigation Home Bank Account List Load By Website Group [OXPLAY] ZEUS138…" at bounding box center [387, 198] width 775 height 396
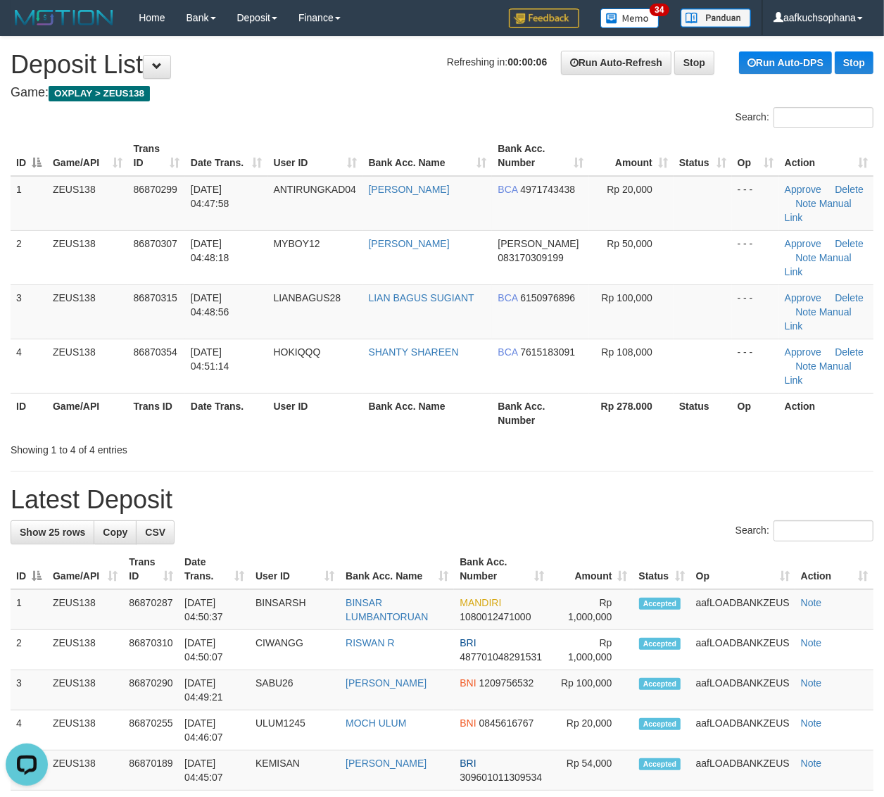
drag, startPoint x: 690, startPoint y: 438, endPoint x: 895, endPoint y: 396, distance: 209.1
click at [695, 486] on h1 "Latest Deposit" at bounding box center [442, 500] width 863 height 28
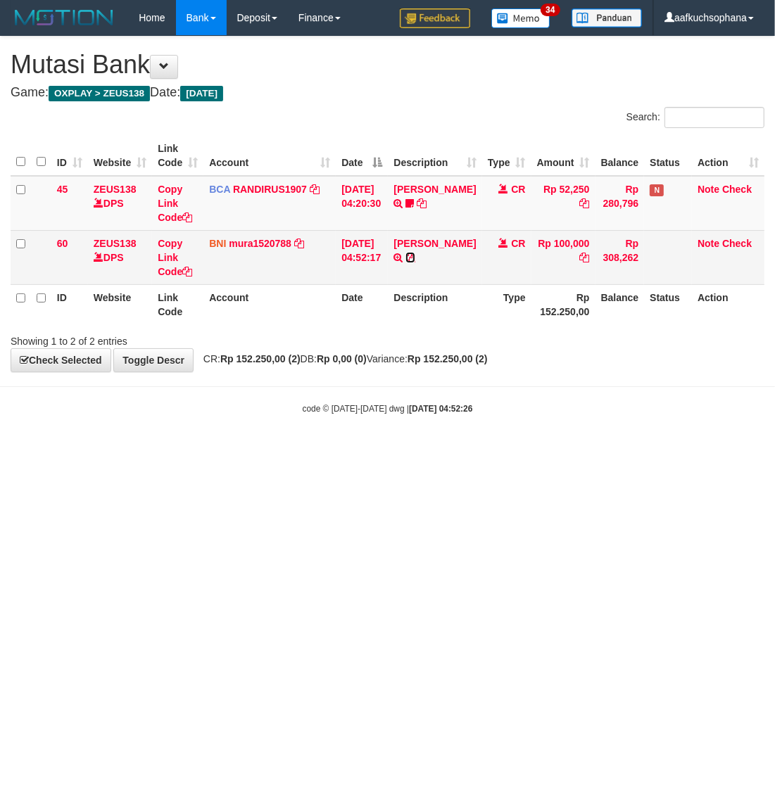
click at [415, 258] on icon at bounding box center [410, 258] width 10 height 10
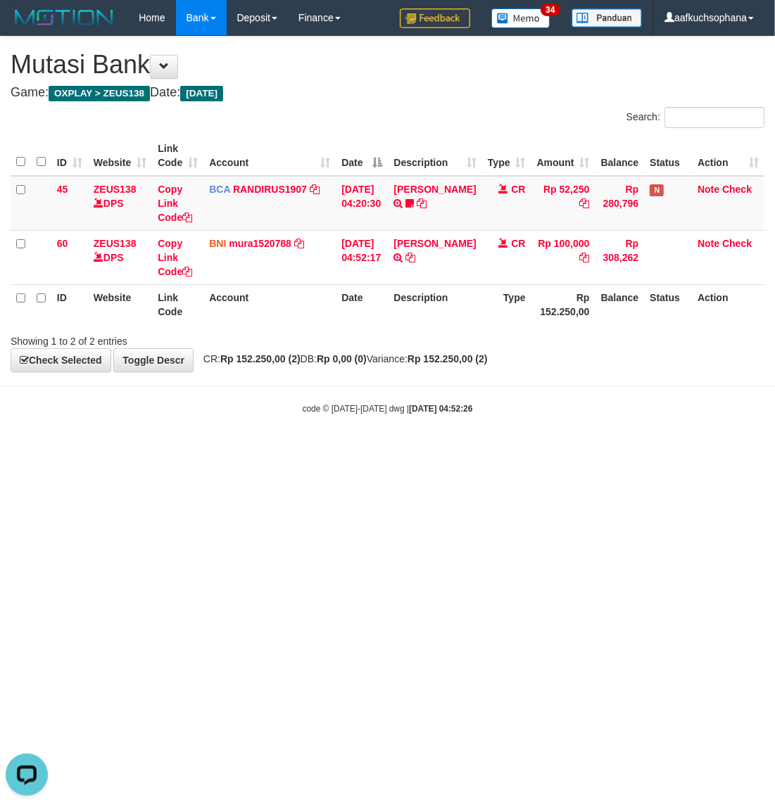
drag, startPoint x: 514, startPoint y: 477, endPoint x: 474, endPoint y: 529, distance: 66.2
click at [494, 450] on html "Toggle navigation Home Bank Account List Load By Website Group [OXPLAY] ZEUS138…" at bounding box center [387, 225] width 775 height 450
click at [480, 450] on html "Toggle navigation Home Bank Account List Load By Website Group [OXPLAY] ZEUS138…" at bounding box center [387, 225] width 775 height 450
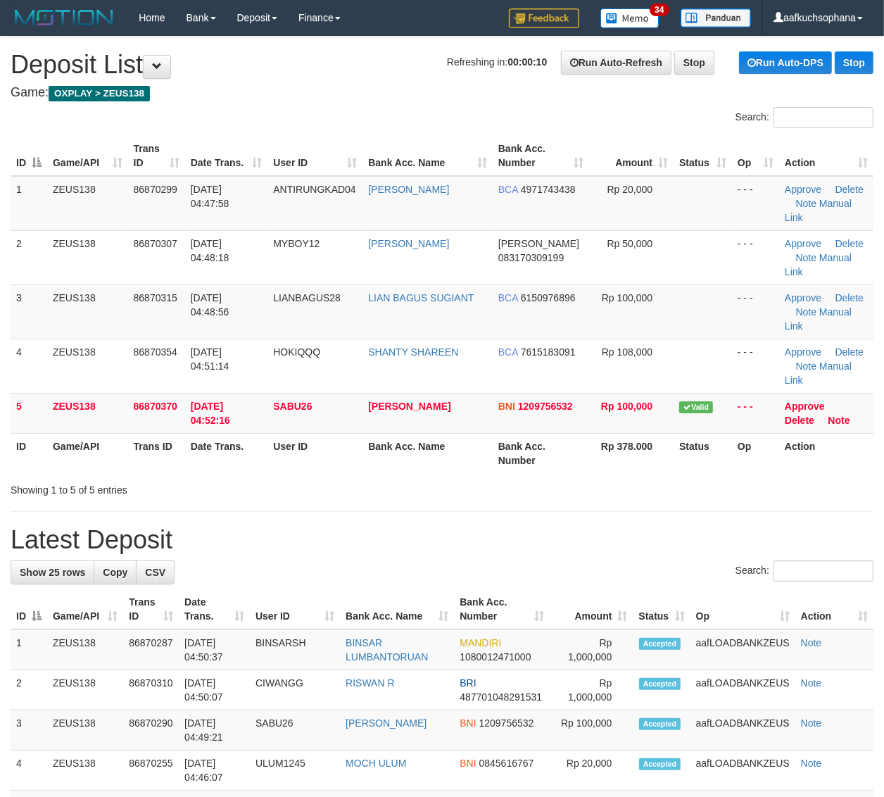
click at [512, 433] on th "Bank Acc. Number" at bounding box center [541, 453] width 96 height 40
drag, startPoint x: 588, startPoint y: 381, endPoint x: 614, endPoint y: 381, distance: 25.3
click at [593, 433] on th "Rp 378.000" at bounding box center [631, 453] width 84 height 40
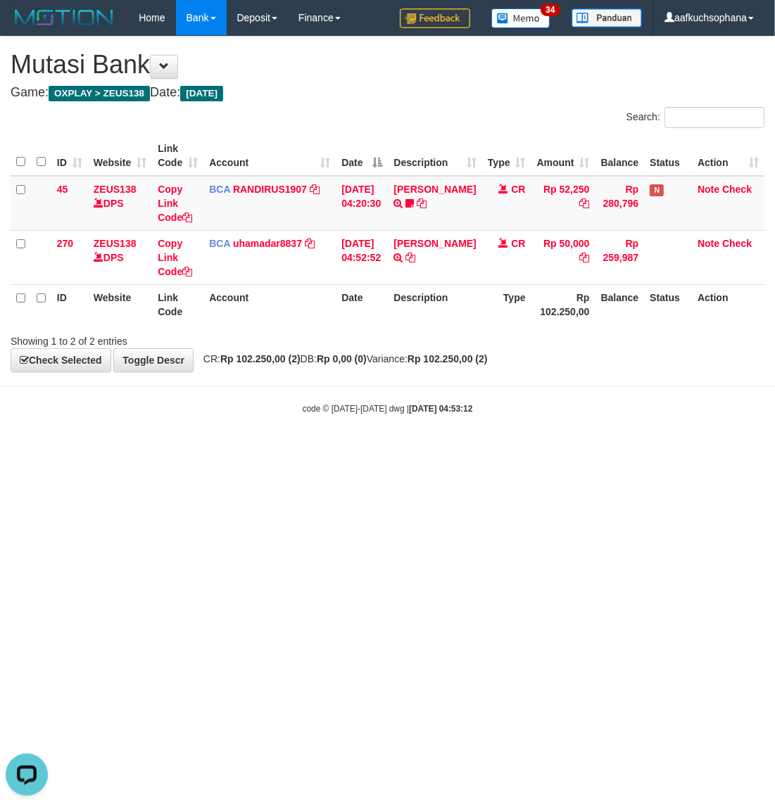
drag, startPoint x: 417, startPoint y: 375, endPoint x: 774, endPoint y: 394, distance: 357.3
click at [430, 381] on body "Toggle navigation Home Bank Account List Load By Website Group [OXPLAY] ZEUS138…" at bounding box center [387, 225] width 775 height 450
click at [515, 375] on body "Toggle navigation Home Bank Account List Load By Website Group [OXPLAY] ZEUS138…" at bounding box center [387, 225] width 775 height 450
click at [388, 450] on html "Toggle navigation Home Bank Account List Load By Website Group [OXPLAY] ZEUS138…" at bounding box center [387, 225] width 775 height 450
drag, startPoint x: 457, startPoint y: 549, endPoint x: 457, endPoint y: 528, distance: 21.1
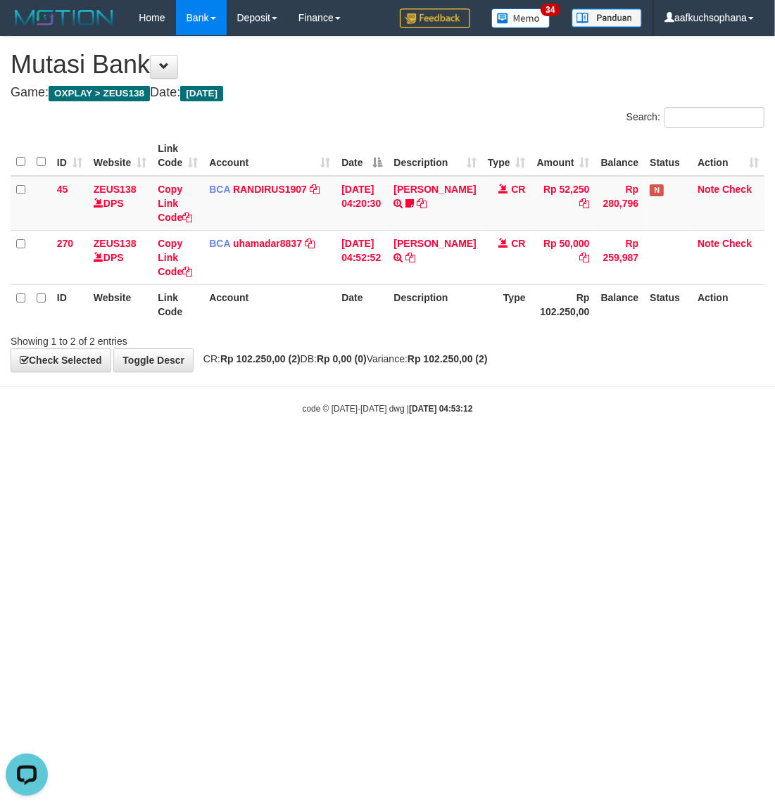
click at [457, 450] on html "Toggle navigation Home Bank Account List Load By Website Group [OXPLAY] ZEUS138…" at bounding box center [387, 225] width 775 height 450
click at [458, 450] on html "Toggle navigation Home Bank Account List Load By Website Group [OXPLAY] ZEUS138…" at bounding box center [387, 225] width 775 height 450
